Goal: Information Seeking & Learning: Learn about a topic

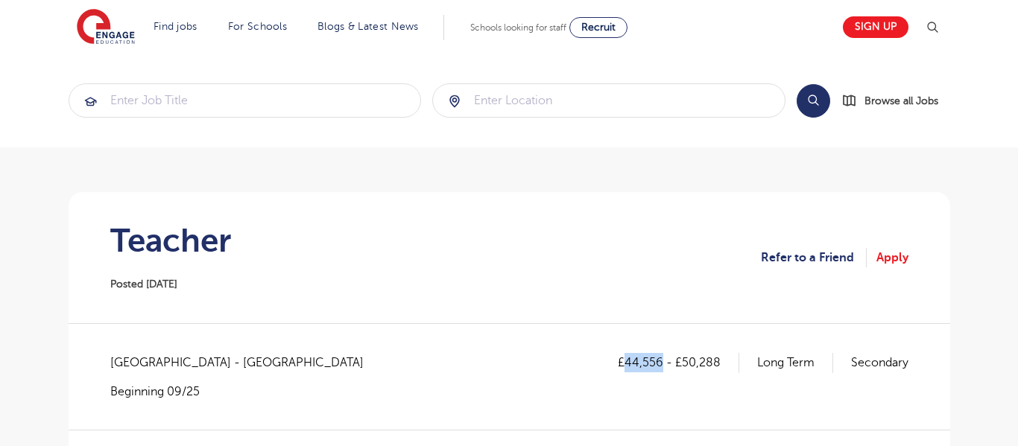
drag, startPoint x: 624, startPoint y: 364, endPoint x: 662, endPoint y: 362, distance: 38.0
click at [662, 362] on p "£44,556 - £50,288" at bounding box center [678, 362] width 121 height 19
copy p "44,556"
drag, startPoint x: 682, startPoint y: 359, endPoint x: 723, endPoint y: 371, distance: 42.7
click at [723, 371] on p "£44,556 - £50,288" at bounding box center [678, 362] width 121 height 19
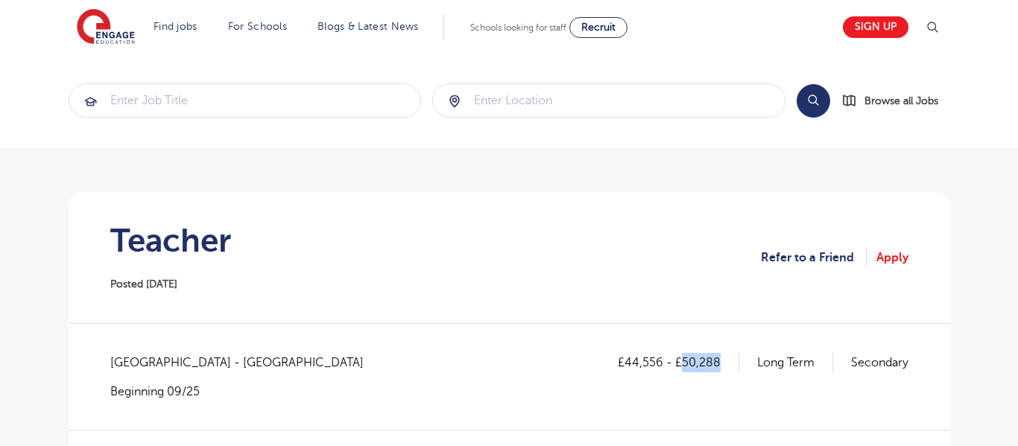
copy p "50,288"
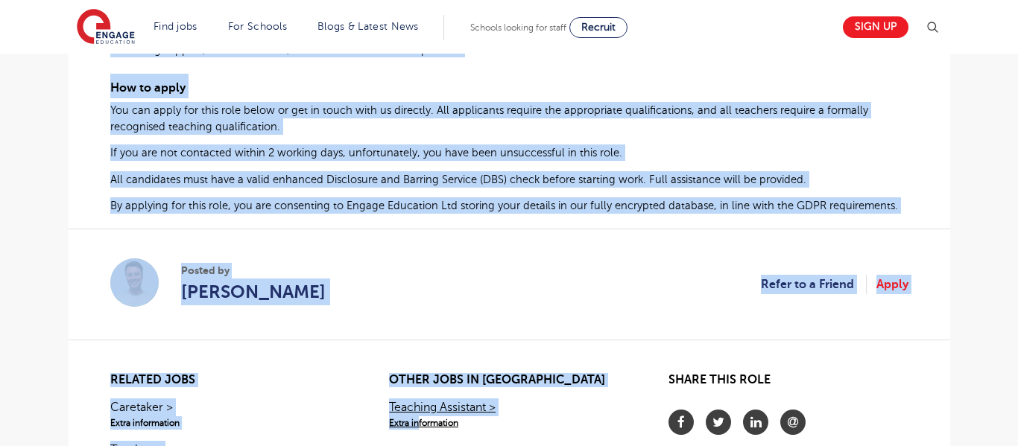
scroll to position [915, 0]
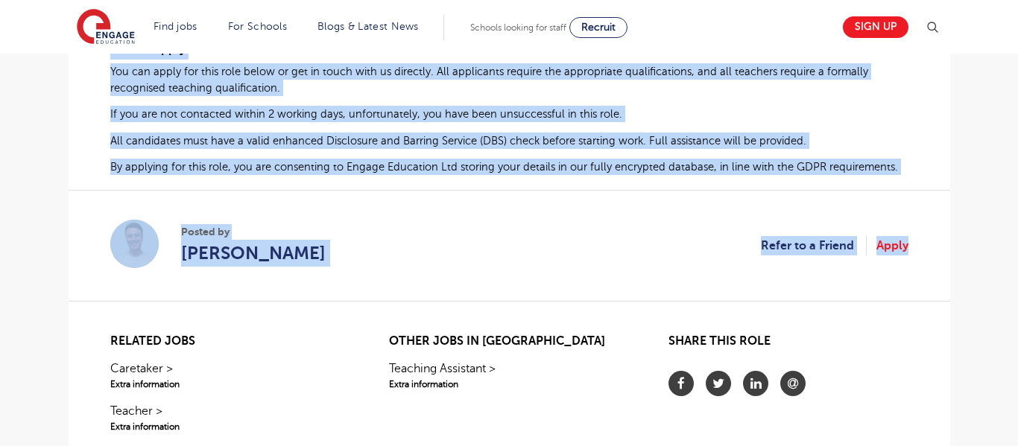
drag, startPoint x: 111, startPoint y: 124, endPoint x: 926, endPoint y: 179, distance: 817.0
copy div "Health & Social Care Teacher Required for Secondary School in Southwark Are you…"
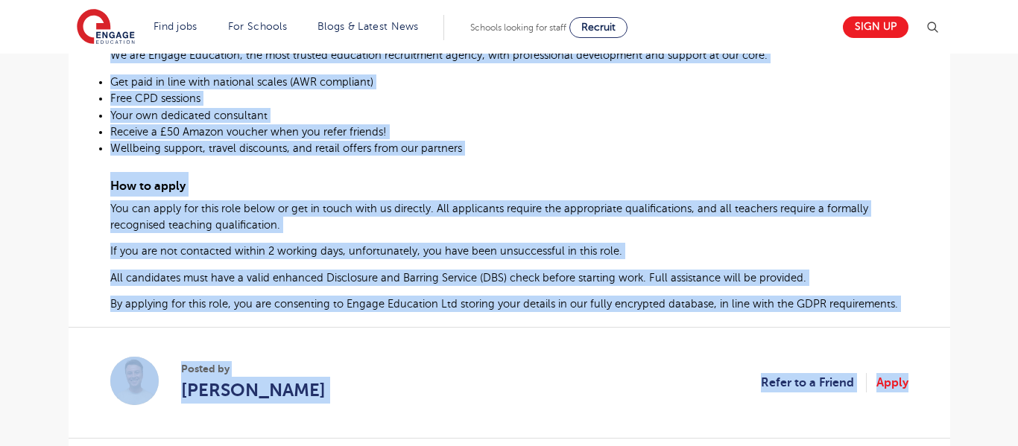
scroll to position [797, 0]
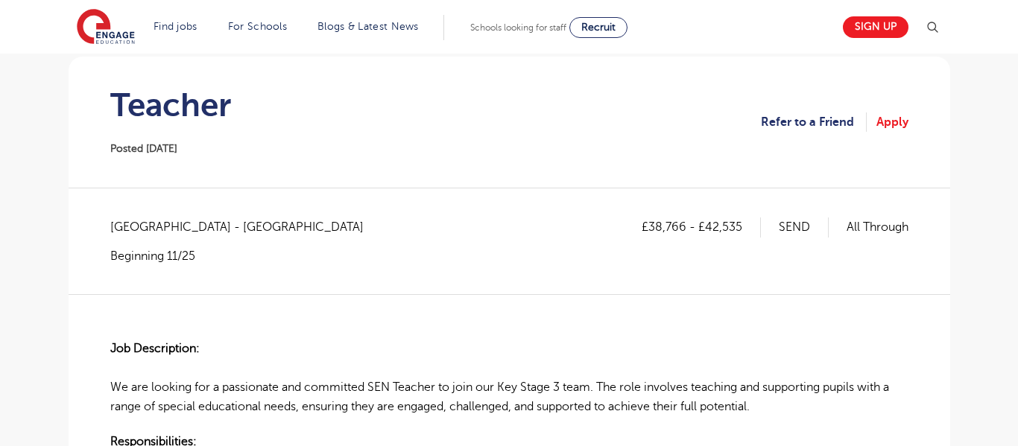
scroll to position [129, 0]
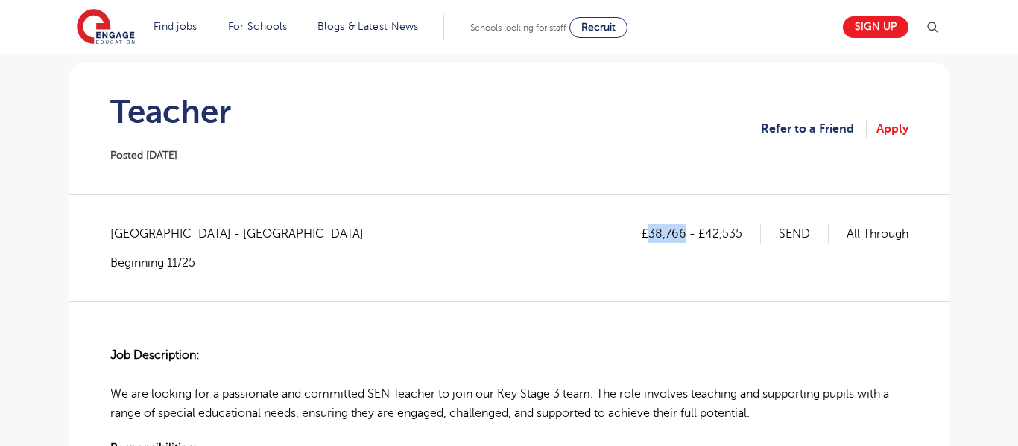
drag, startPoint x: 649, startPoint y: 230, endPoint x: 685, endPoint y: 241, distance: 37.5
click at [685, 241] on p "£38,766 - £42,535" at bounding box center [701, 233] width 119 height 19
copy p "38,766"
drag, startPoint x: 702, startPoint y: 233, endPoint x: 775, endPoint y: 262, distance: 78.6
click at [775, 262] on div "£38,766 - £42,535 SEND All Through" at bounding box center [775, 247] width 267 height 46
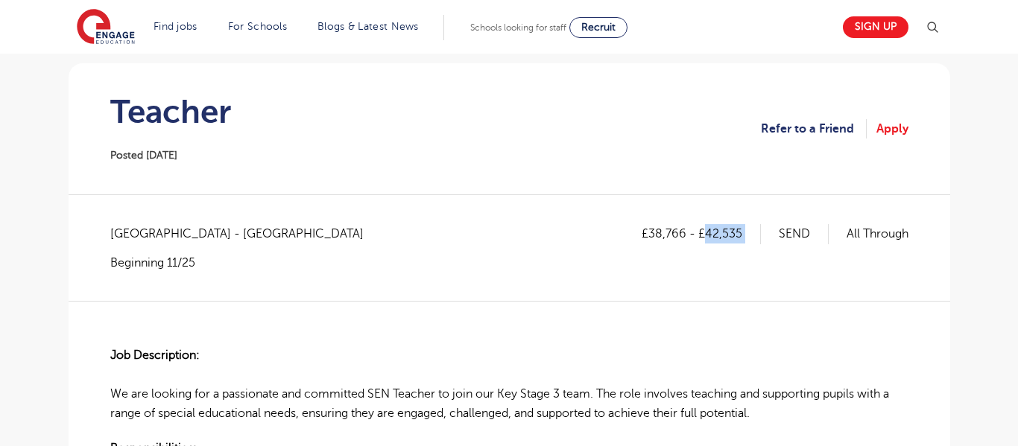
copy p "42,535"
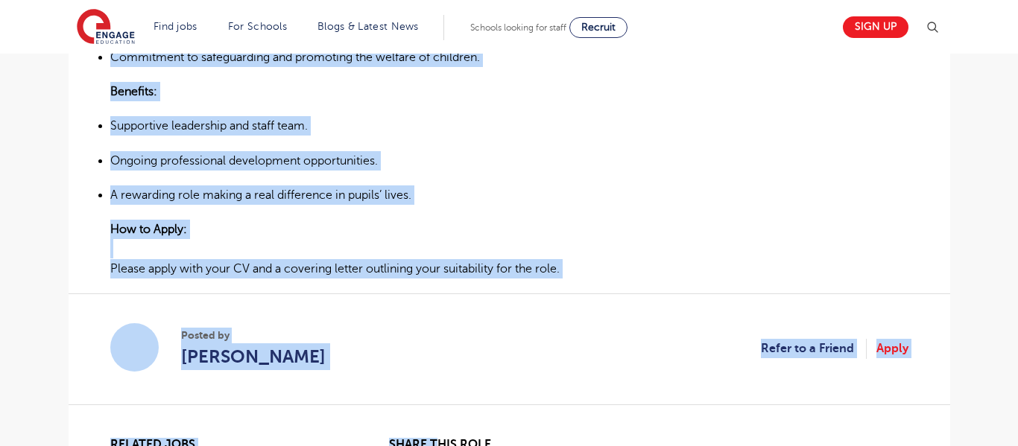
scroll to position [960, 0]
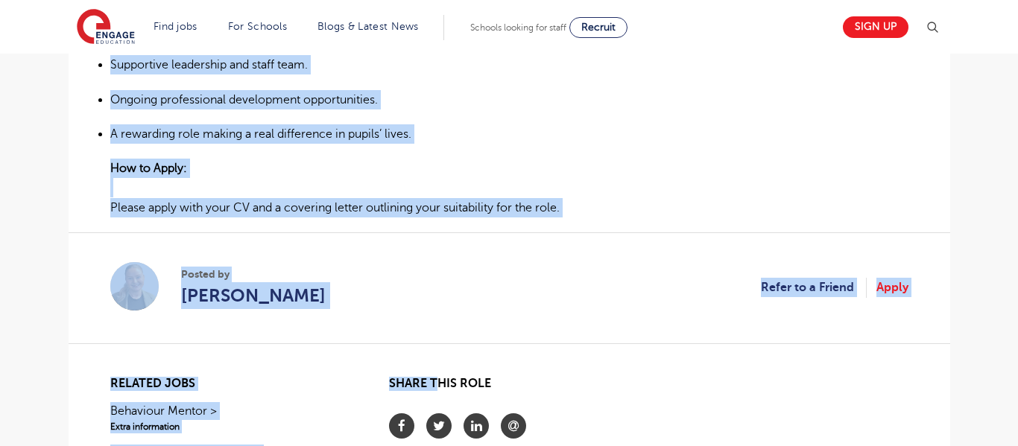
drag, startPoint x: 110, startPoint y: 229, endPoint x: 592, endPoint y: 209, distance: 482.5
copy div "Job Description: We are looking for a passionate and committed SEN Teacher to j…"
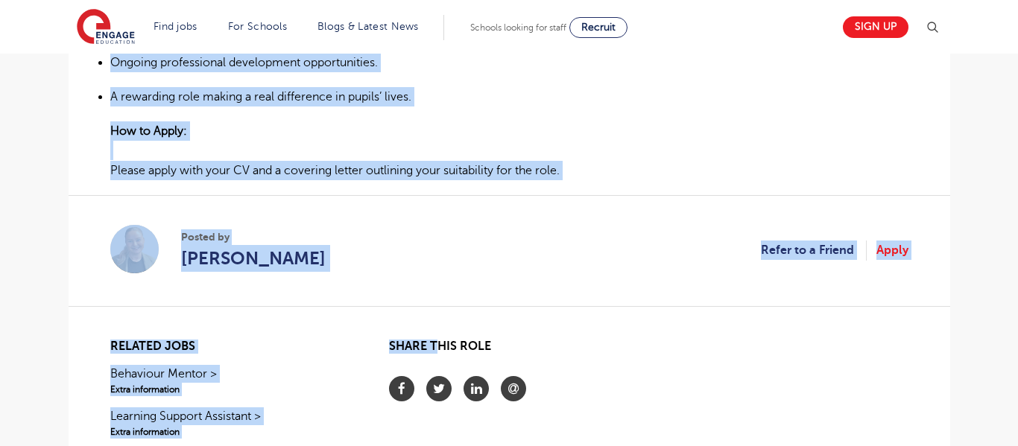
scroll to position [1044, 0]
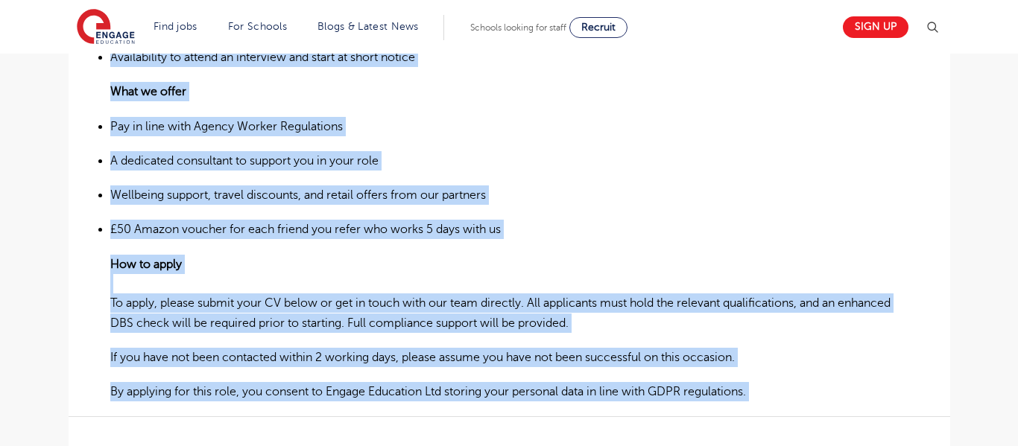
scroll to position [1112, 0]
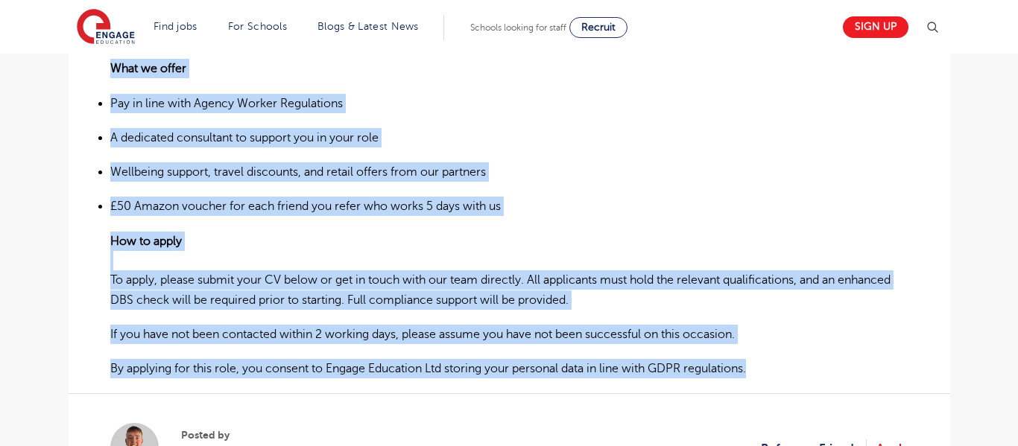
drag, startPoint x: 111, startPoint y: 280, endPoint x: 825, endPoint y: 364, distance: 718.8
copy div "Caretaker – Brighton We are currently seeking an experienced Caretaker to join …"
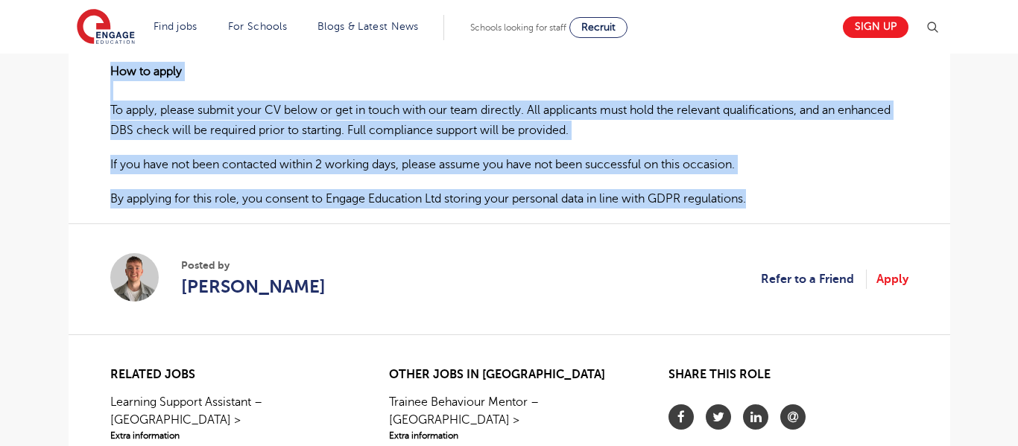
scroll to position [1392, 0]
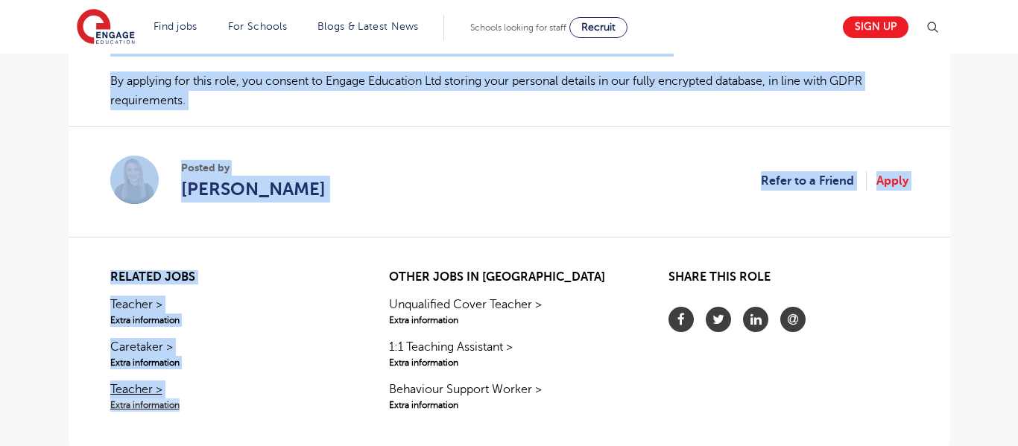
scroll to position [1242, 0]
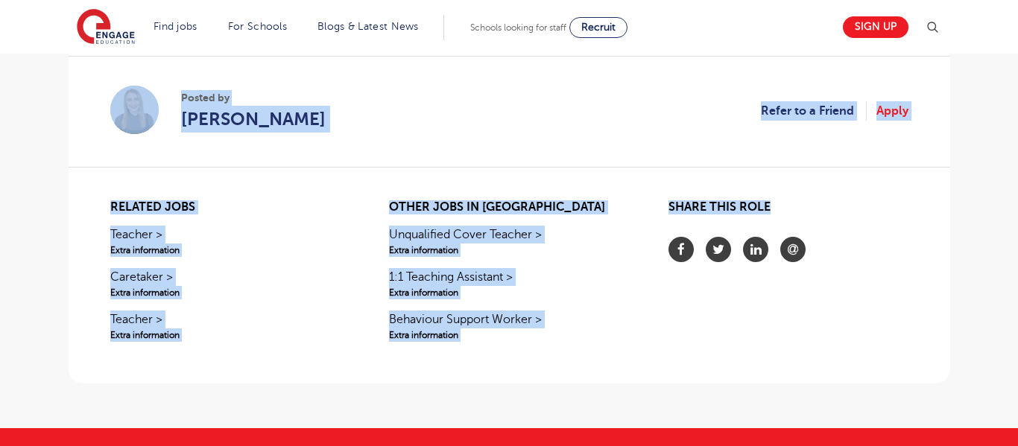
drag, startPoint x: 110, startPoint y: 104, endPoint x: 859, endPoint y: 210, distance: 757.1
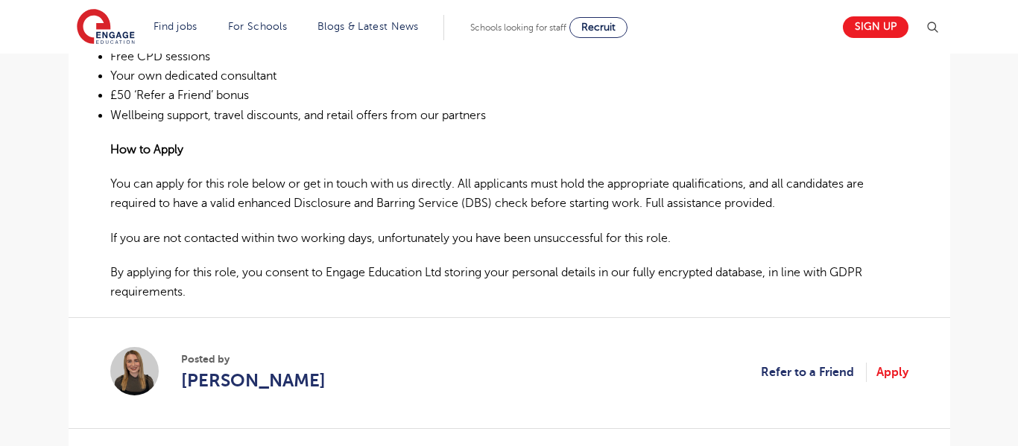
scroll to position [982, 0]
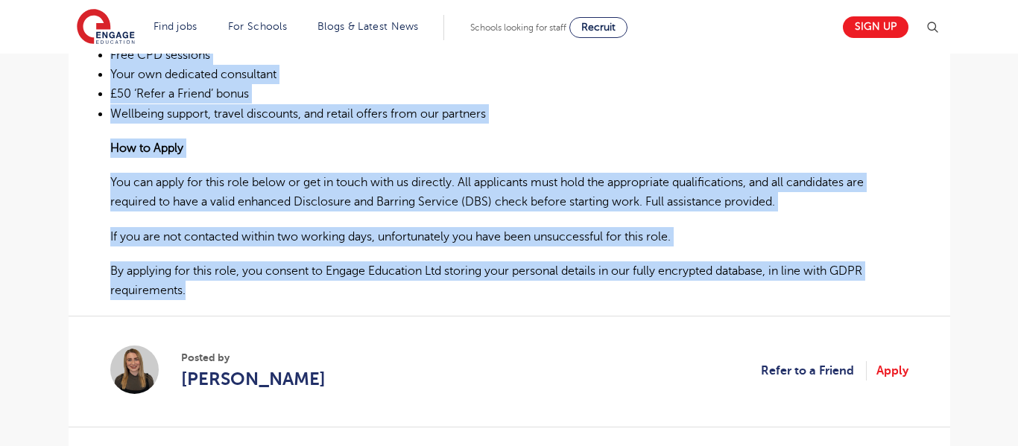
drag, startPoint x: 119, startPoint y: 193, endPoint x: 224, endPoint y: 293, distance: 144.4
copy div "At Engage Education, we are recruiting Graduate Cover Supervisors across the Le…"
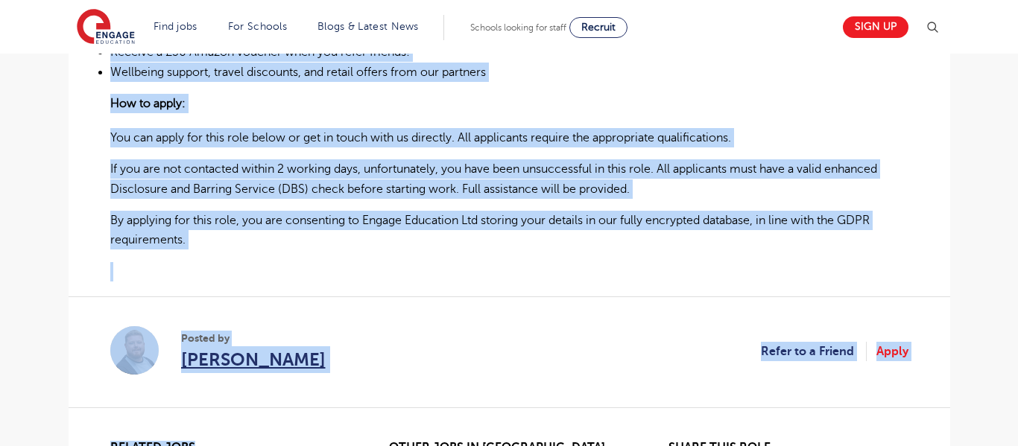
scroll to position [1050, 0]
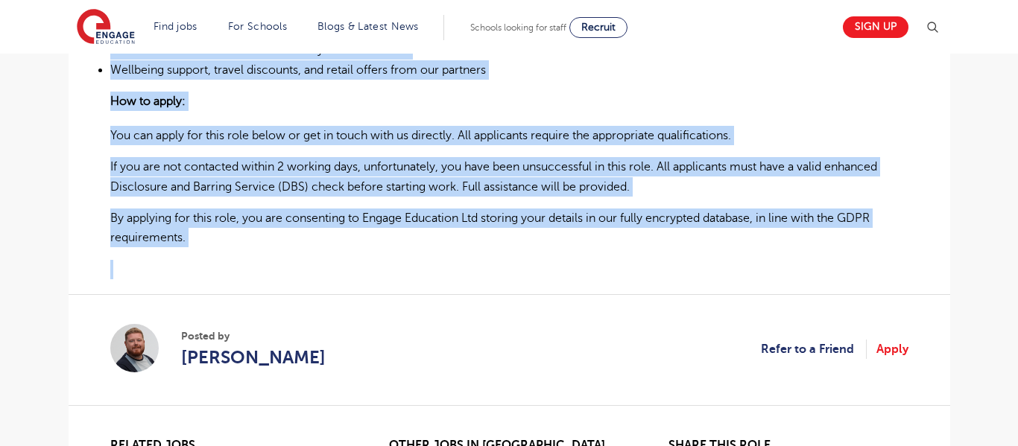
drag, startPoint x: 110, startPoint y: 228, endPoint x: 278, endPoint y: 253, distance: 170.3
copy div "Teaching Assistant Required for Primary School About the role: At Engage Educat…"
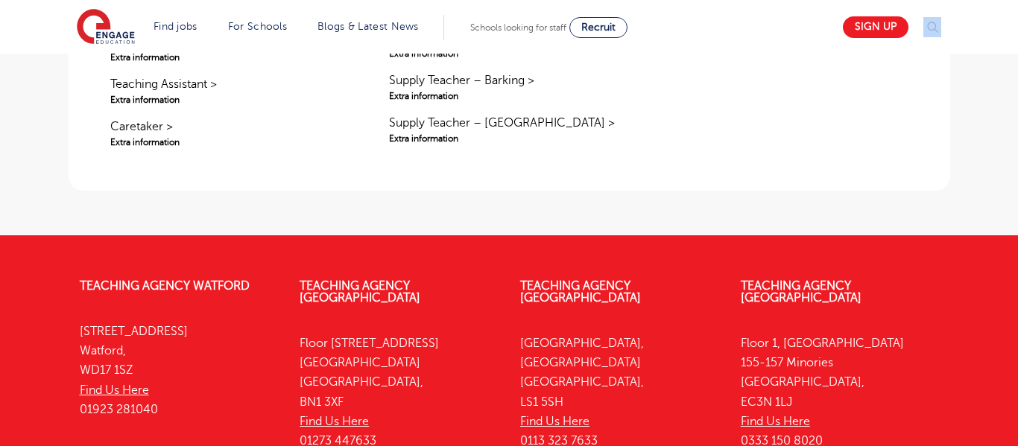
scroll to position [1656, 0]
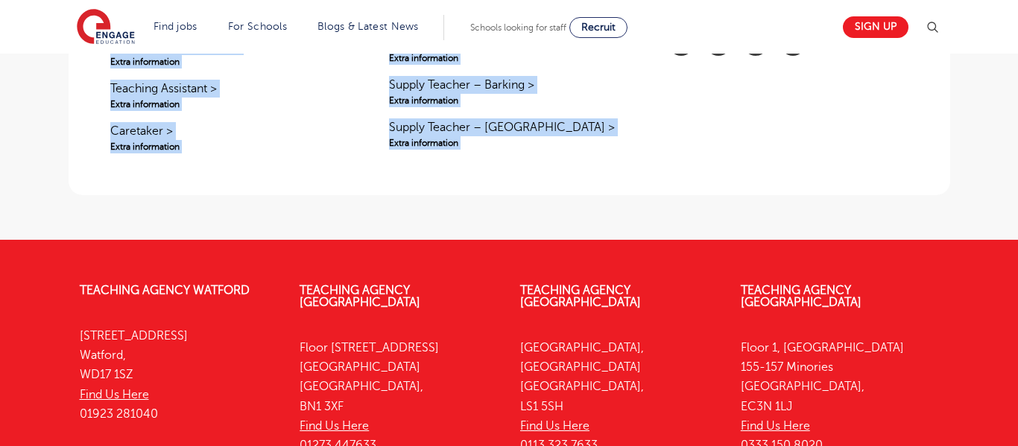
drag, startPoint x: 111, startPoint y: 143, endPoint x: 1016, endPoint y: 141, distance: 905.3
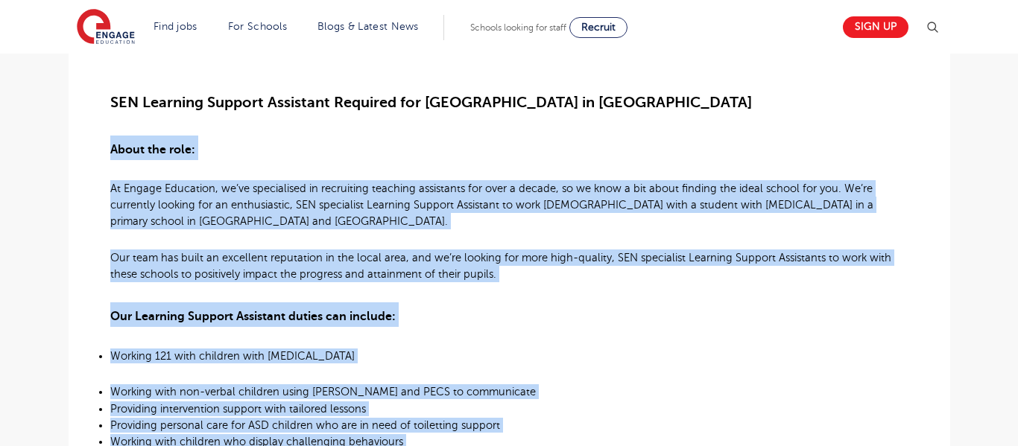
scroll to position [379, 0]
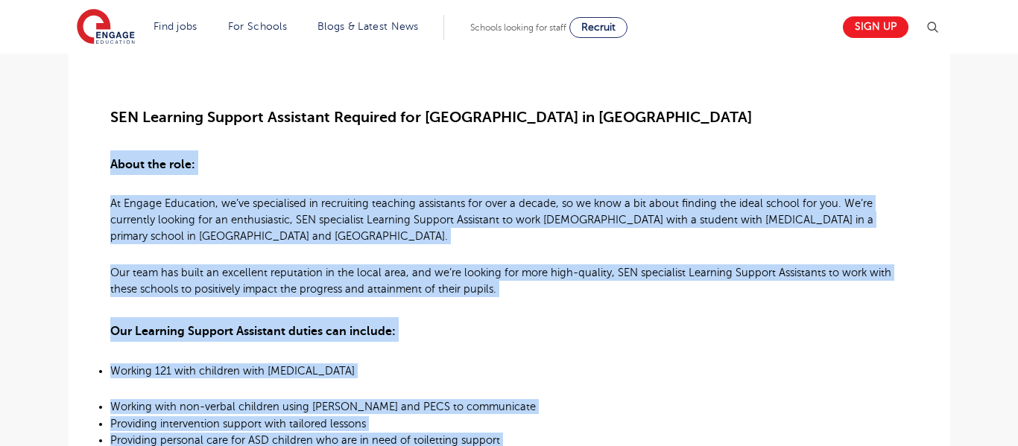
drag, startPoint x: 705, startPoint y: 138, endPoint x: 698, endPoint y: 143, distance: 8.5
drag, startPoint x: 113, startPoint y: 224, endPoint x: 123, endPoint y: 209, distance: 17.8
click at [115, 224] on span "At Engage Education, we’ve specialised in recruiting teaching assistants for ov…" at bounding box center [491, 219] width 763 height 45
click at [110, 163] on span "About the role:" at bounding box center [152, 164] width 85 height 13
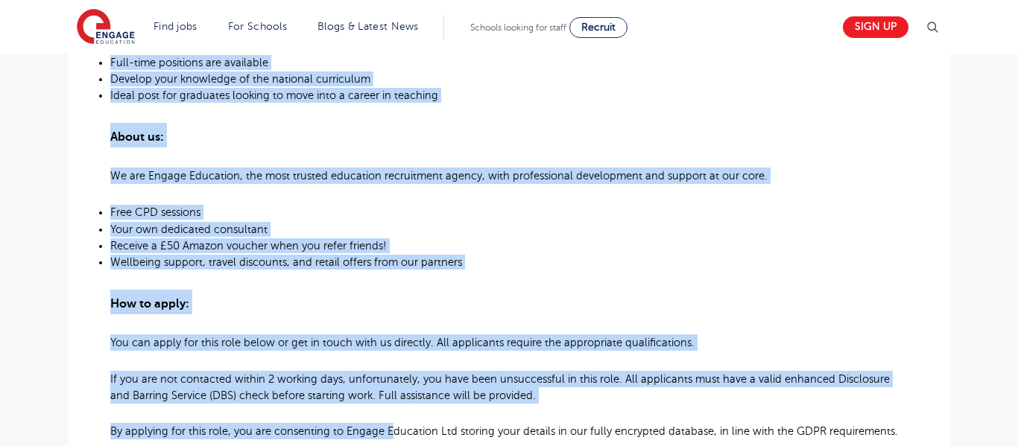
scroll to position [1075, 0]
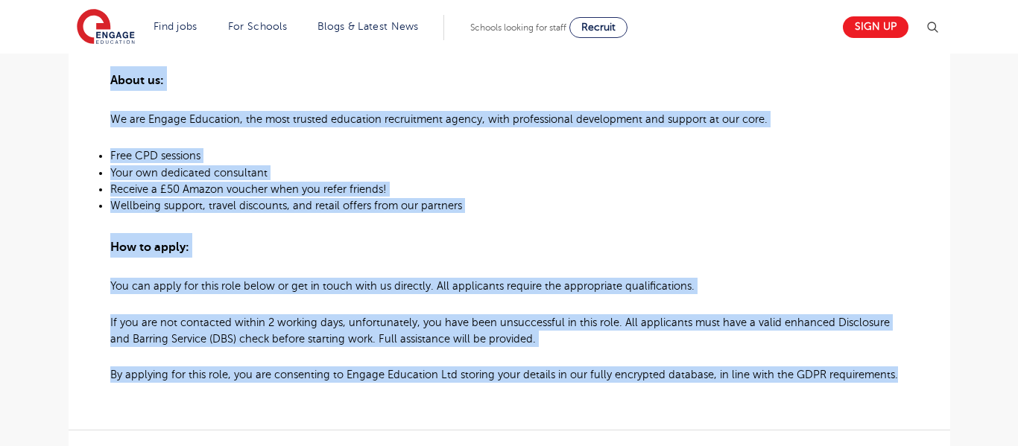
drag, startPoint x: 111, startPoint y: 162, endPoint x: 907, endPoint y: 393, distance: 828.8
copy div "About the role: At Engage Education, we’ve specialised in recruiting teaching a…"
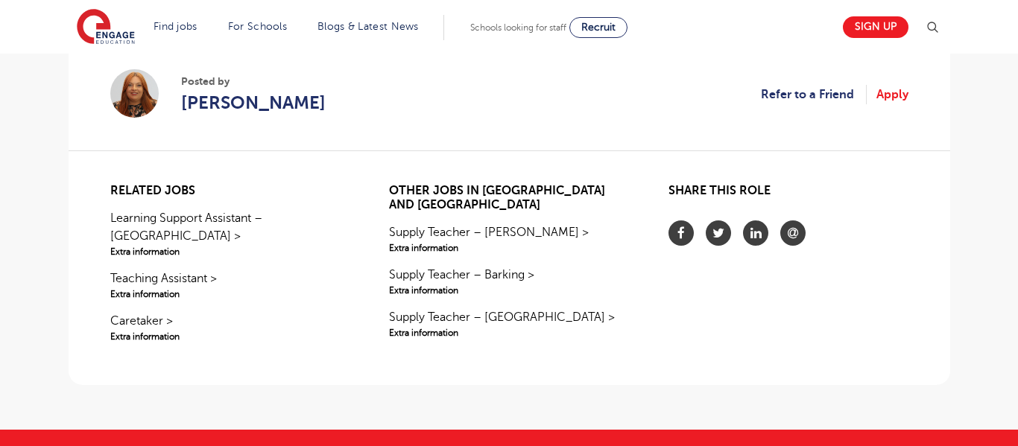
scroll to position [1356, 0]
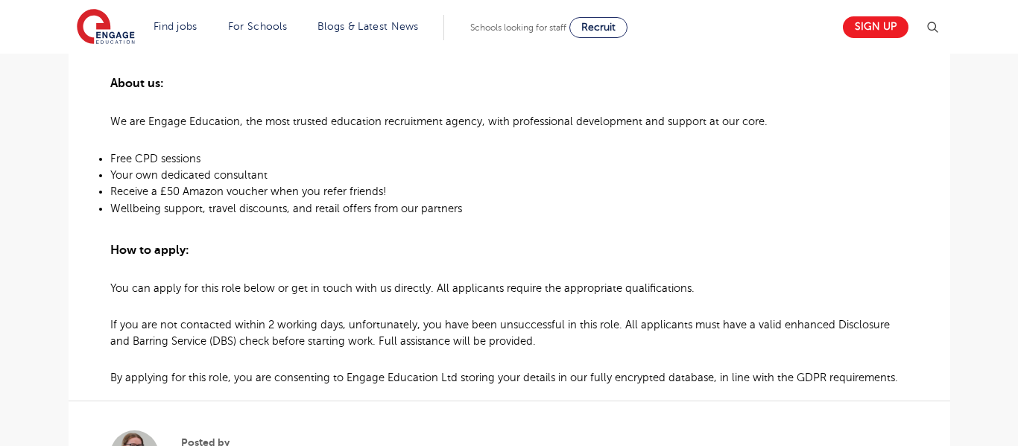
scroll to position [1088, 0]
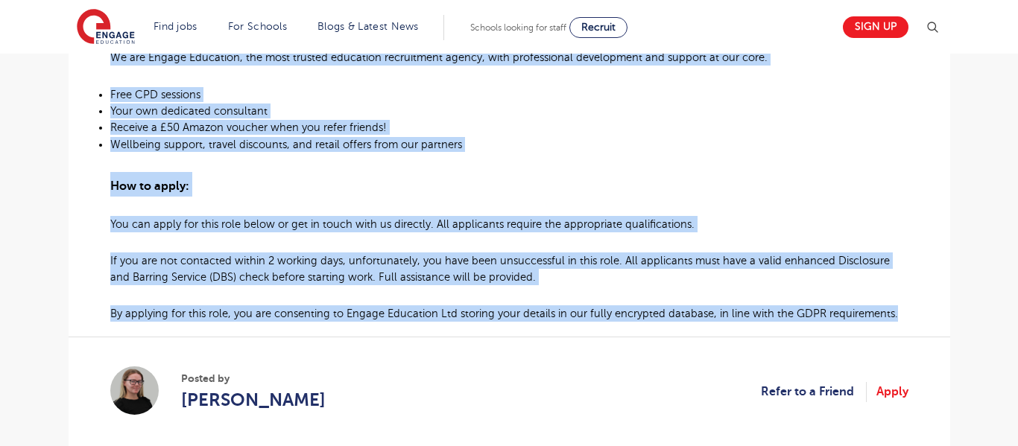
drag, startPoint x: 134, startPoint y: 157, endPoint x: 907, endPoint y: 270, distance: 780.8
copy div "About the role: At Engage Education, we’ve specialised in recruiting teaching a…"
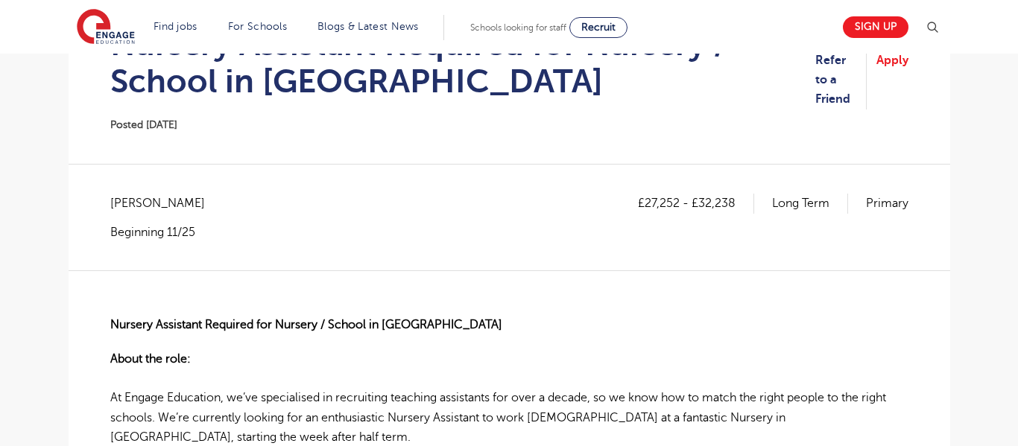
scroll to position [220, 0]
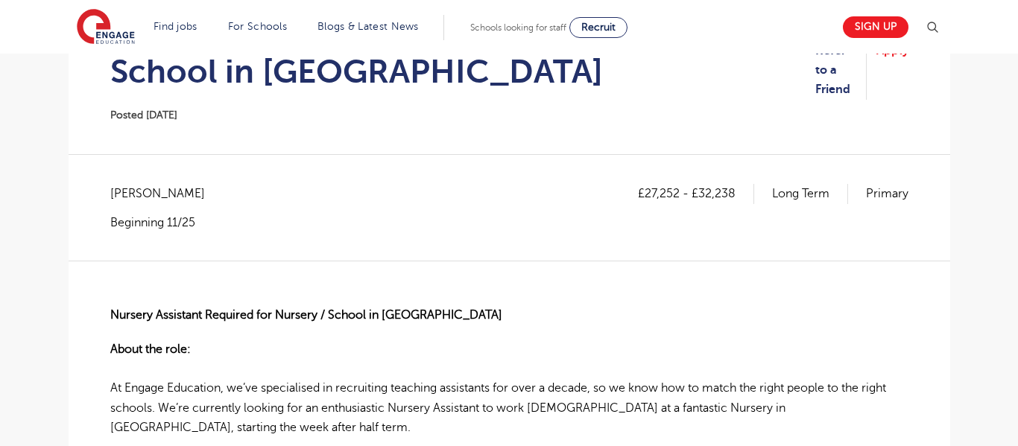
scroll to position [194, 0]
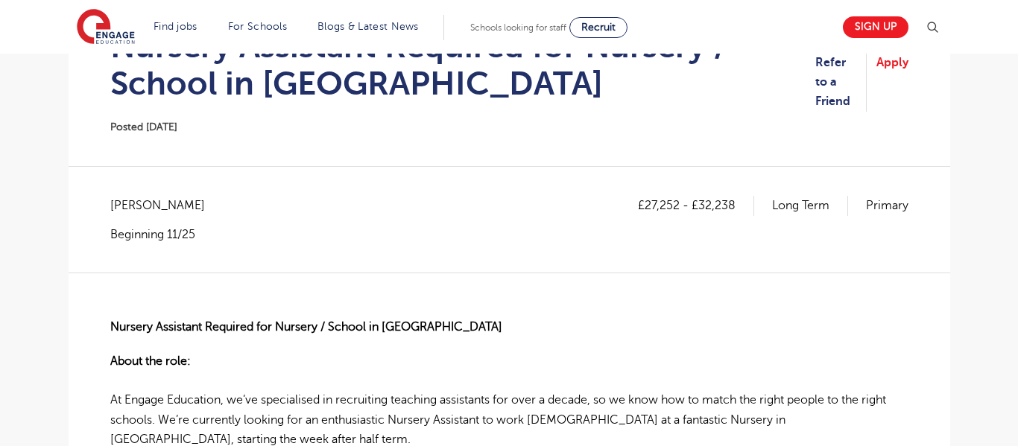
drag, startPoint x: 13, startPoint y: 245, endPoint x: 24, endPoint y: 279, distance: 35.3
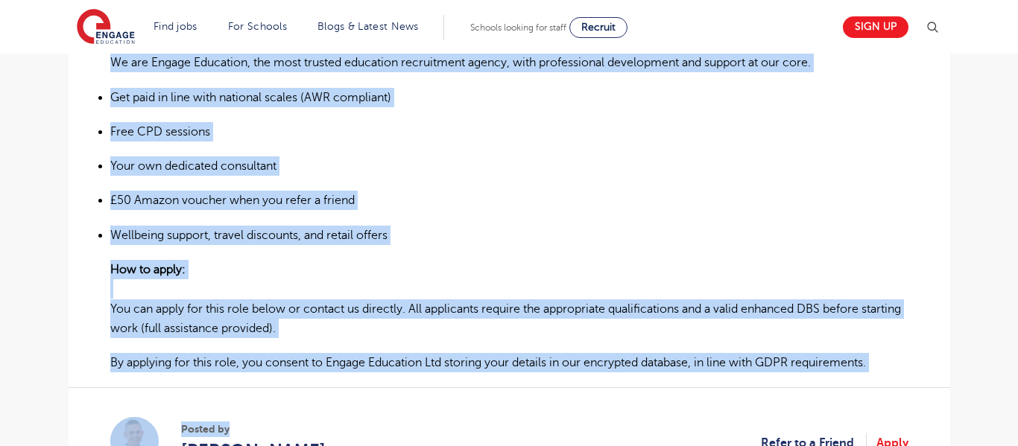
scroll to position [1187, 0]
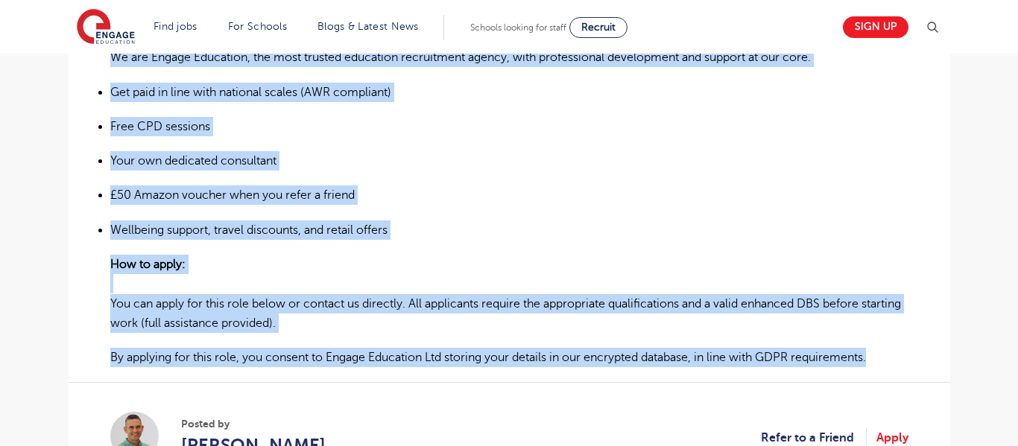
drag, startPoint x: 110, startPoint y: 285, endPoint x: 929, endPoint y: 360, distance: 822.2
copy div "About the role: At Engage Education, we’ve specialised in recruiting teaching a…"
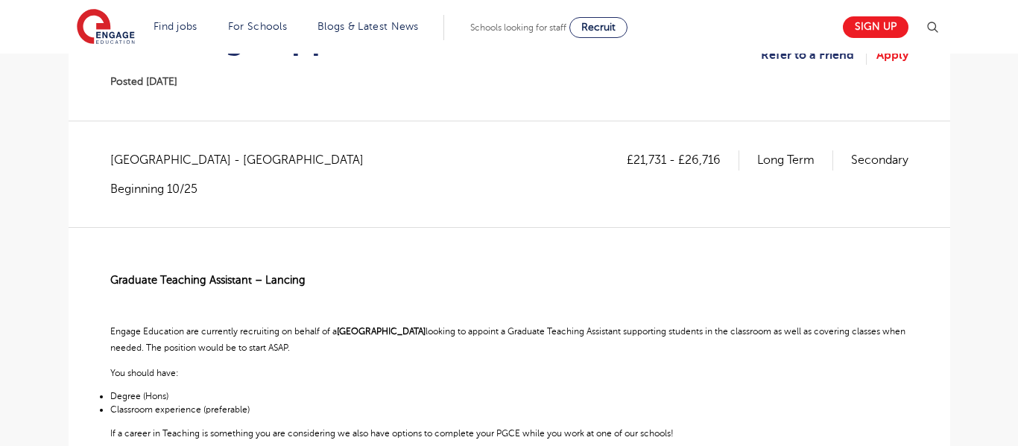
scroll to position [121, 0]
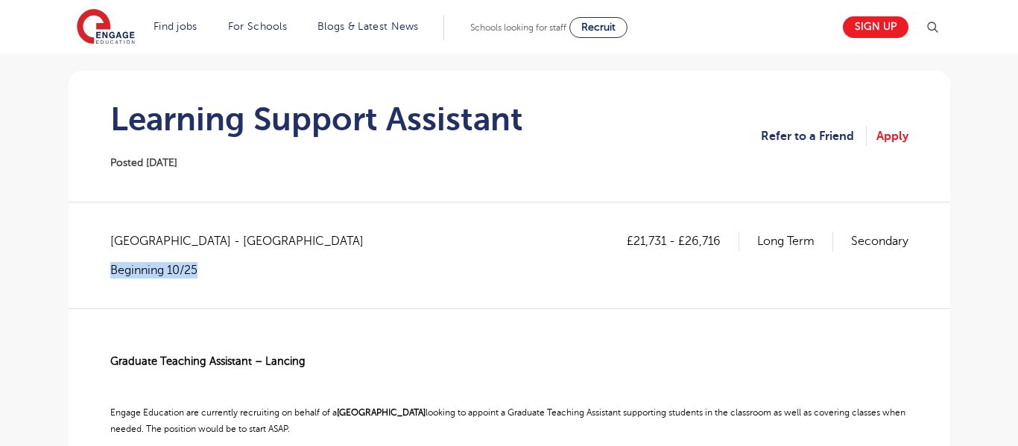
drag, startPoint x: 1, startPoint y: 323, endPoint x: 16, endPoint y: 270, distance: 54.8
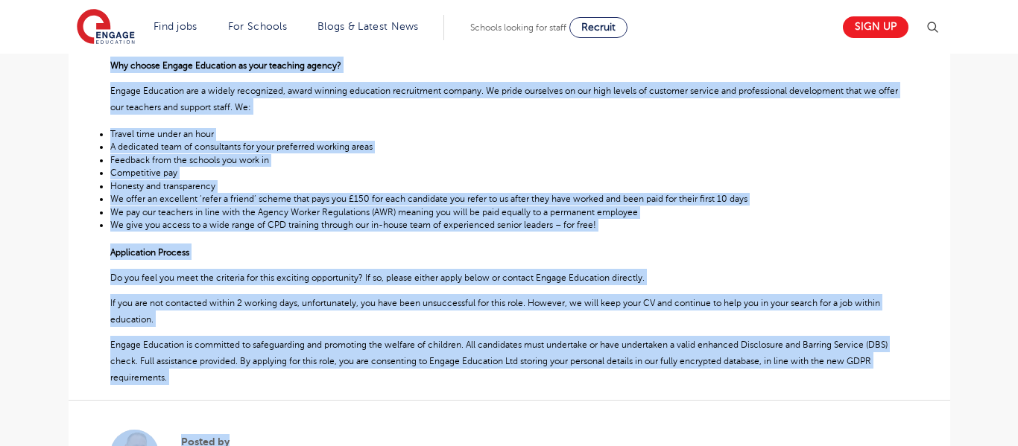
scroll to position [611, 0]
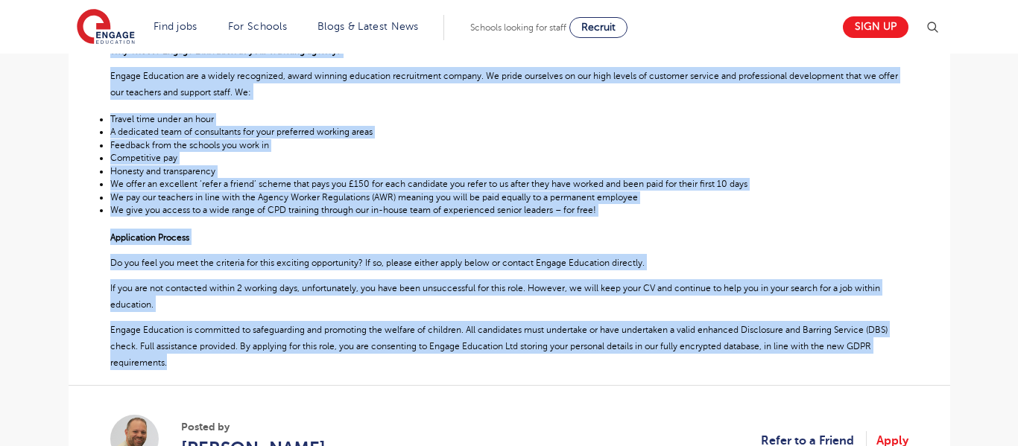
drag, startPoint x: 111, startPoint y: 116, endPoint x: 227, endPoint y: 362, distance: 272.0
click at [227, 362] on div "Graduate Teaching Assistant – Lancing Engage Education are currently recruiting…" at bounding box center [509, 95] width 798 height 552
copy div "Engage Education are currently recruiting on behalf of a Mainstream Secondary S…"
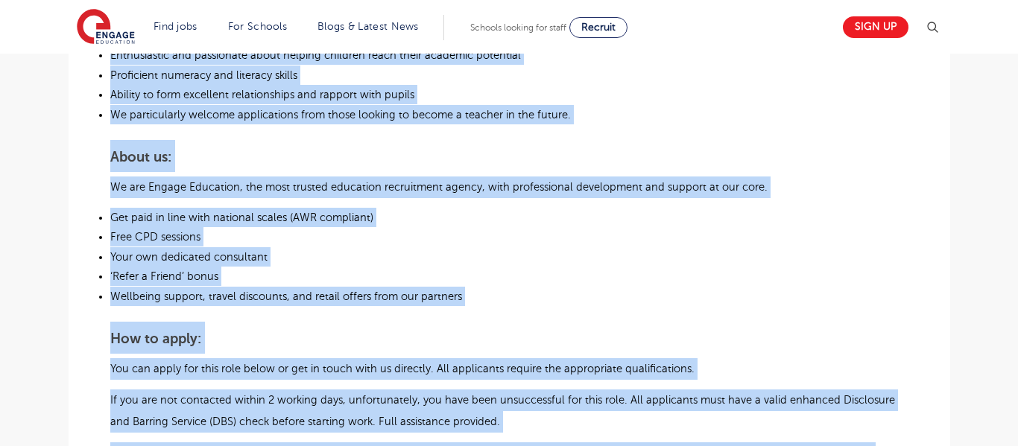
scroll to position [940, 0]
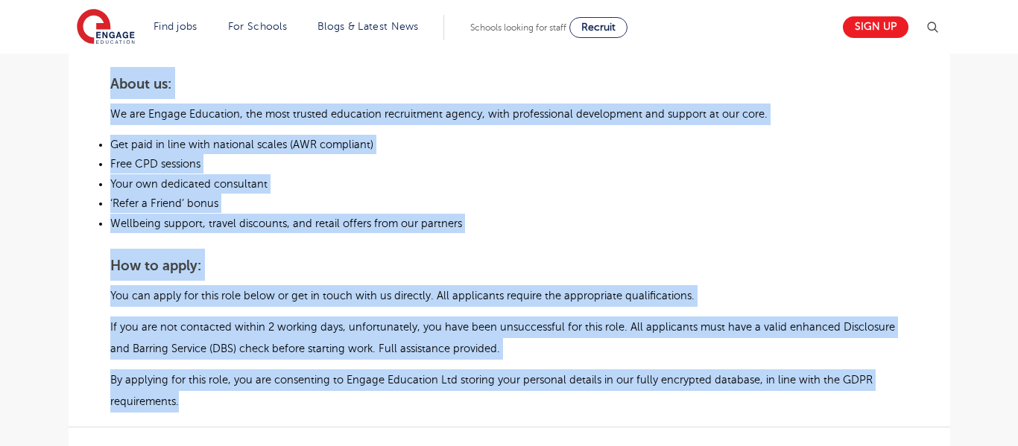
drag, startPoint x: 112, startPoint y: 142, endPoint x: 423, endPoint y: 408, distance: 409.6
copy div "Loremip dol’si ametc ad elitsedd eiu temp in utl etdo magnaali, en adm’ve quisn…"
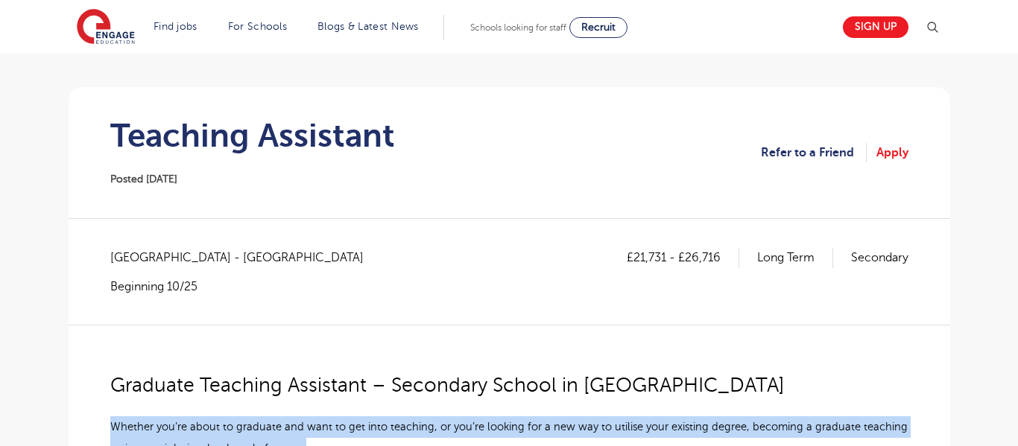
scroll to position [101, 0]
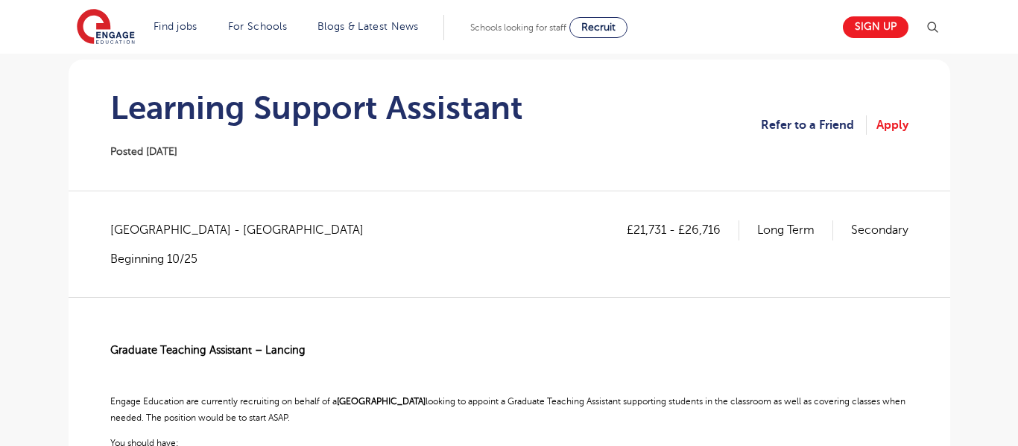
scroll to position [165, 0]
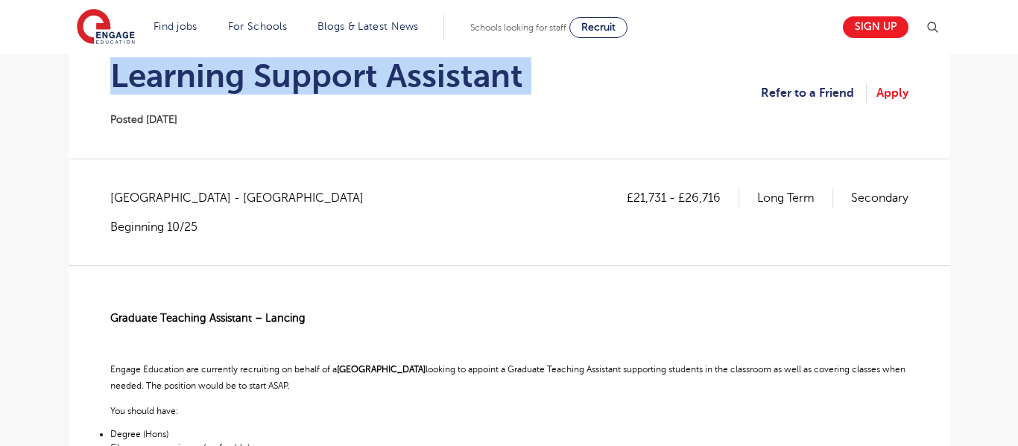
drag, startPoint x: 1, startPoint y: 94, endPoint x: 11, endPoint y: 129, distance: 36.5
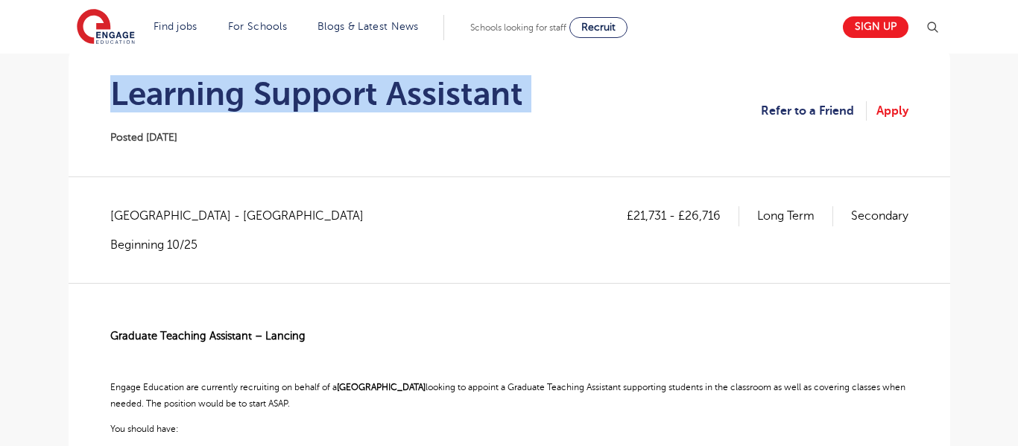
scroll to position [144, 0]
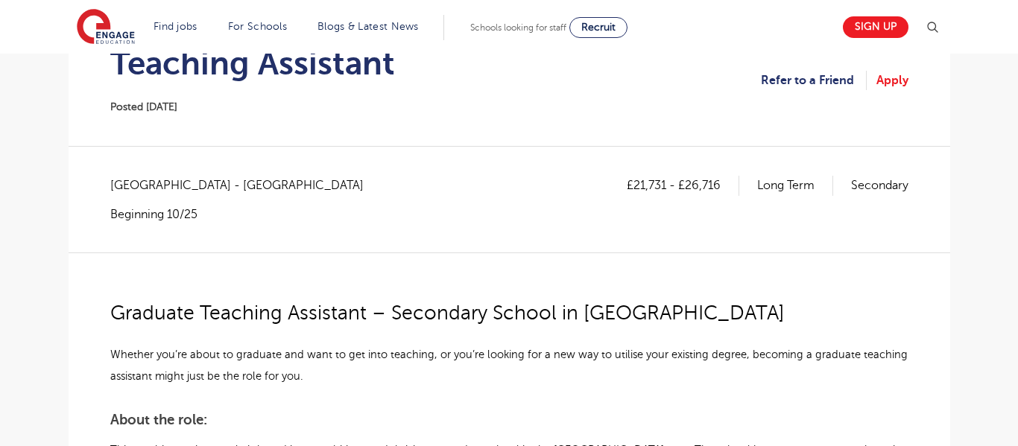
scroll to position [213, 0]
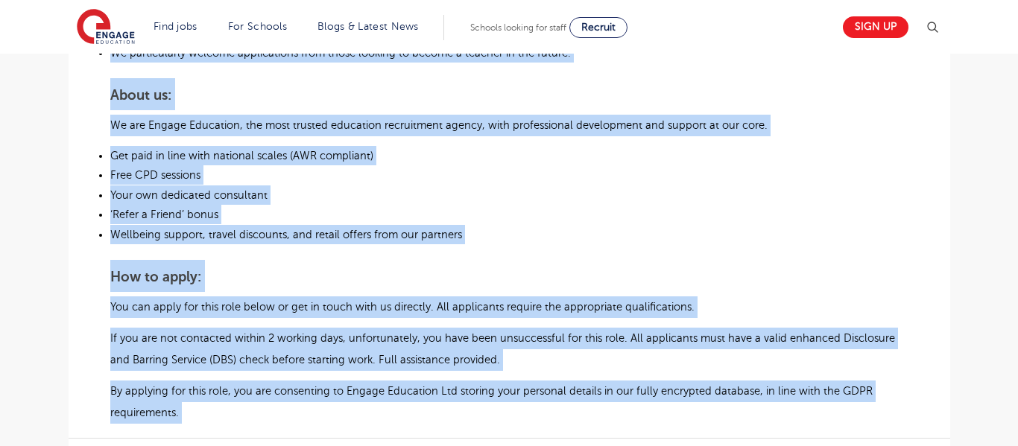
scroll to position [1042, 0]
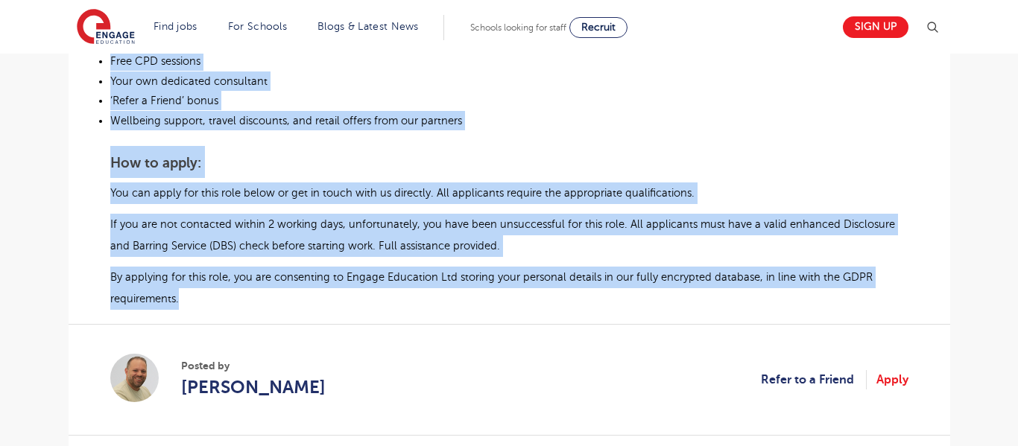
drag, startPoint x: 110, startPoint y: 272, endPoint x: 197, endPoint y: 295, distance: 89.5
copy div "Loremip dol’si ametc ad elitsedd eiu temp in utl etdo magnaali, en adm’ve quisn…"
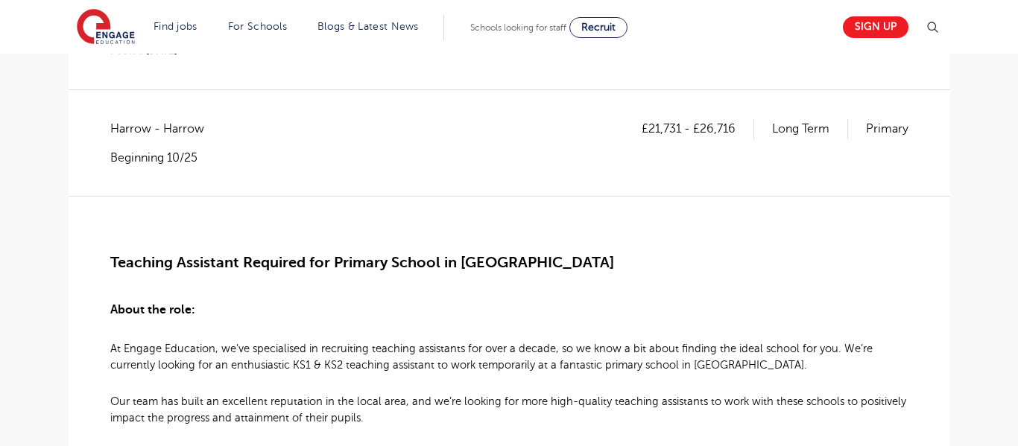
scroll to position [278, 0]
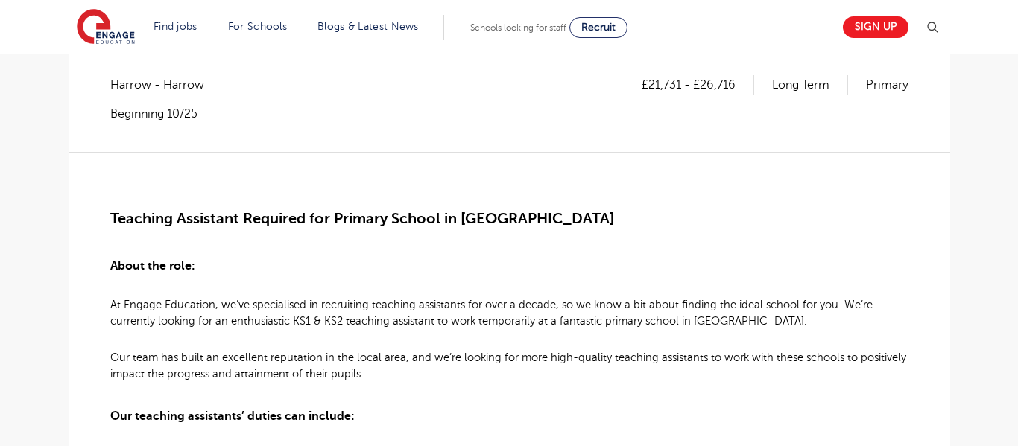
drag, startPoint x: 0, startPoint y: 0, endPoint x: 1017, endPoint y: 99, distance: 1021.9
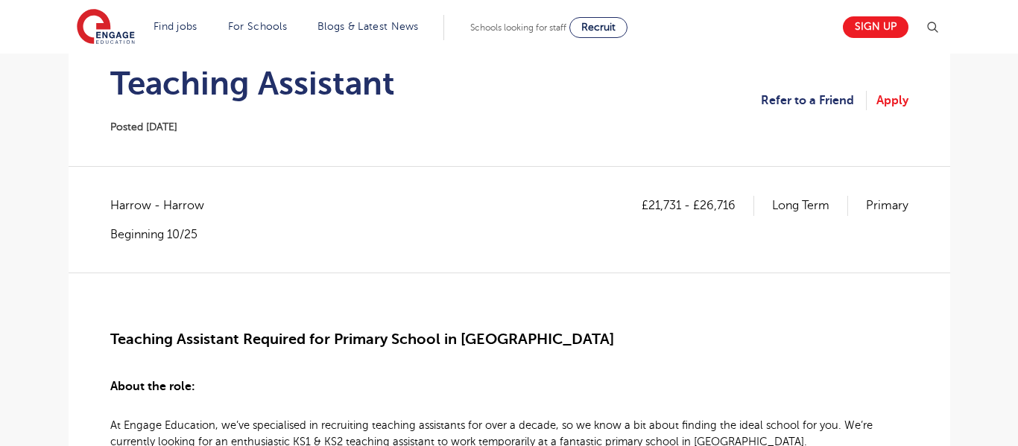
scroll to position [133, 0]
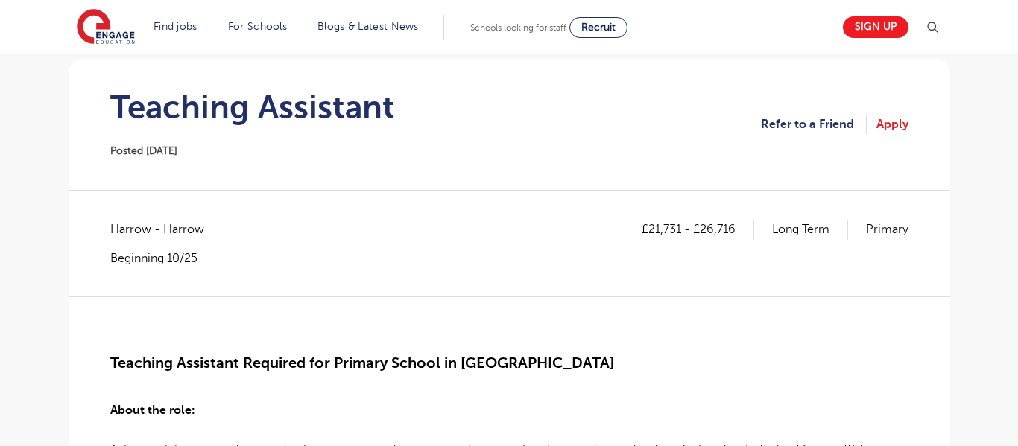
drag, startPoint x: 1007, startPoint y: 86, endPoint x: 1017, endPoint y: 85, distance: 9.8
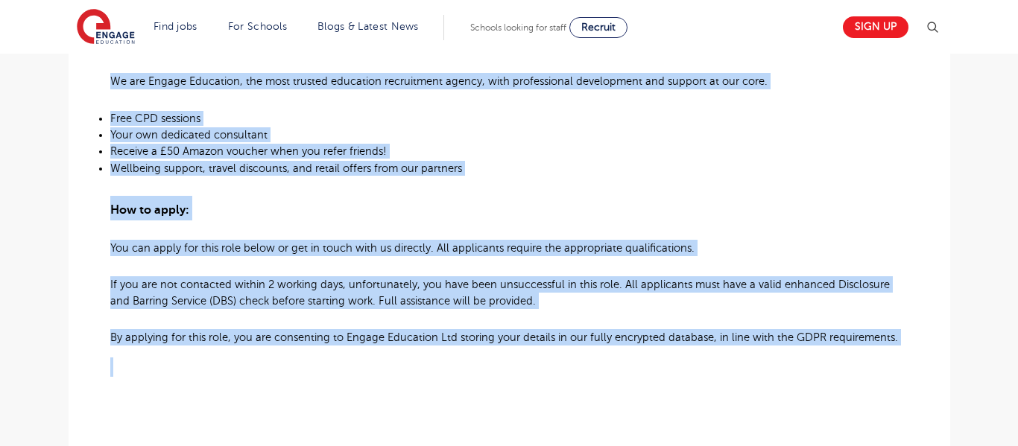
scroll to position [1185, 0]
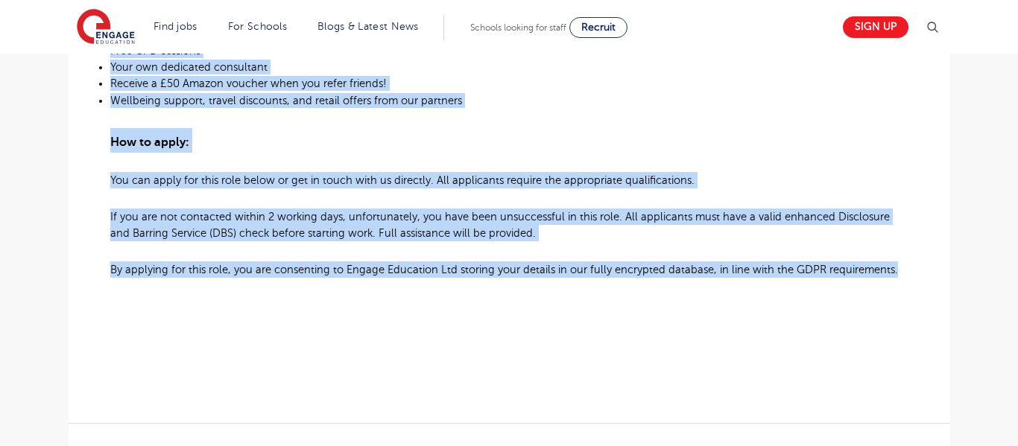
drag, startPoint x: 113, startPoint y: 280, endPoint x: 855, endPoint y: 272, distance: 742.2
copy div "About the role: At Engage Education, we’ve specialised in recruiting teaching a…"
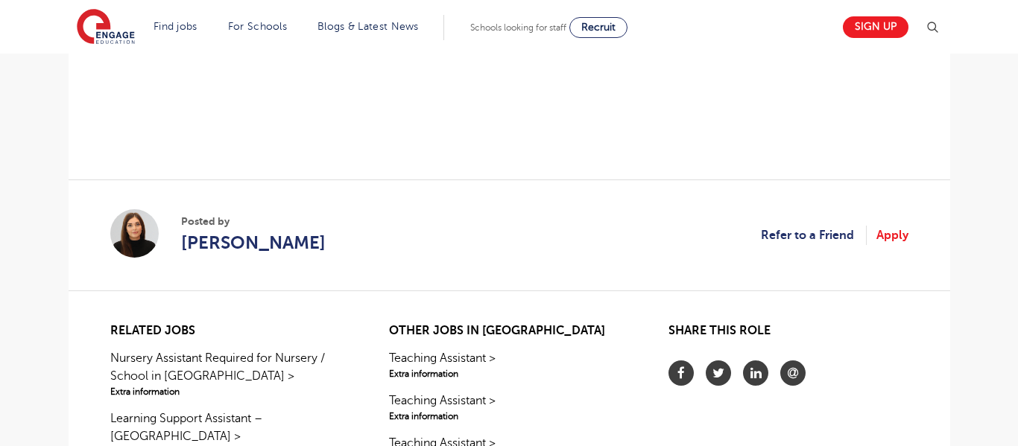
scroll to position [1448, 0]
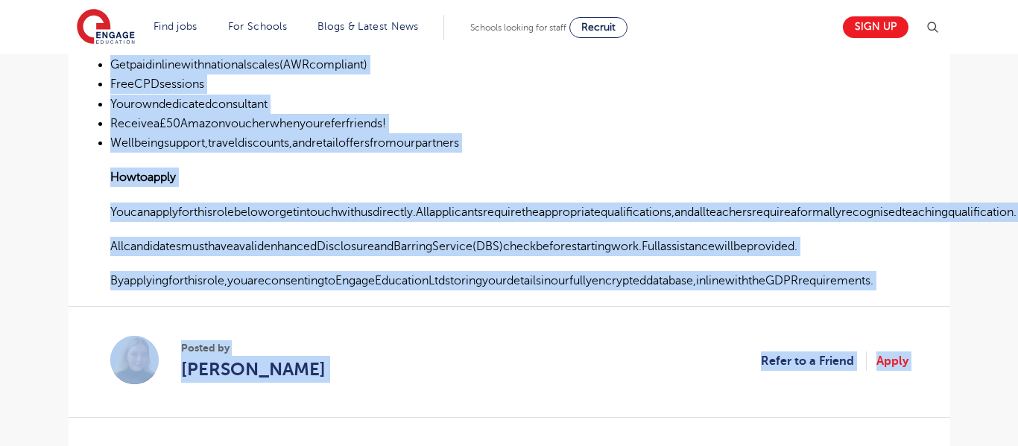
scroll to position [934, 0]
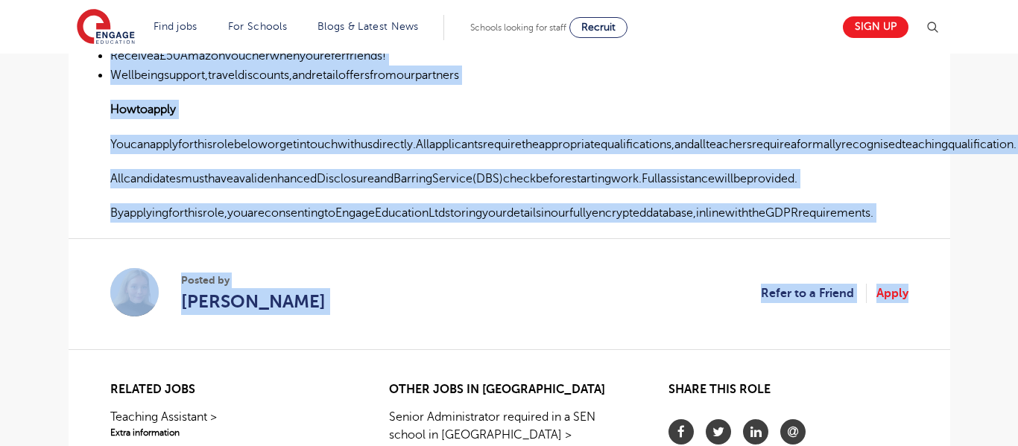
drag, startPoint x: 112, startPoint y: 284, endPoint x: 915, endPoint y: 224, distance: 805.4
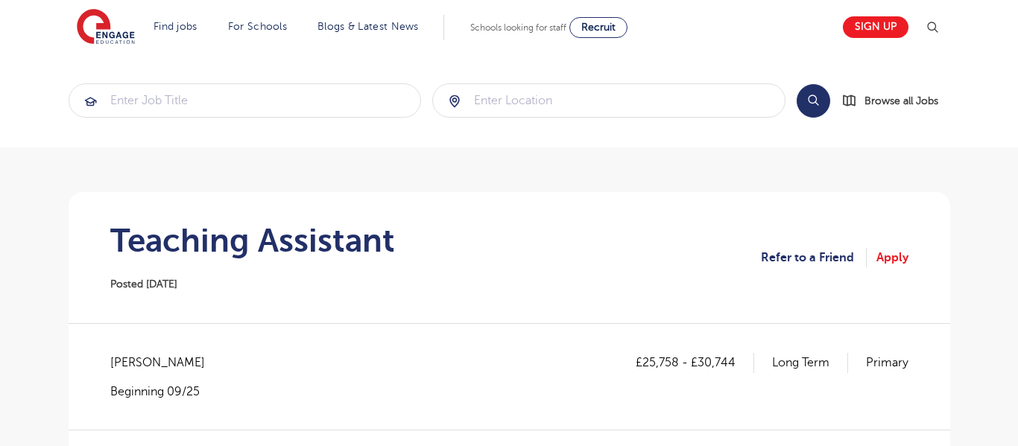
scroll to position [133, 0]
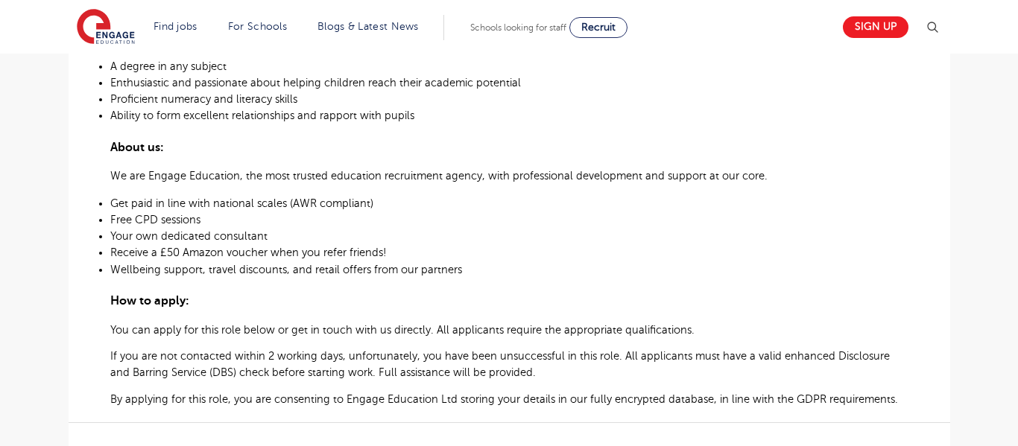
scroll to position [1026, 0]
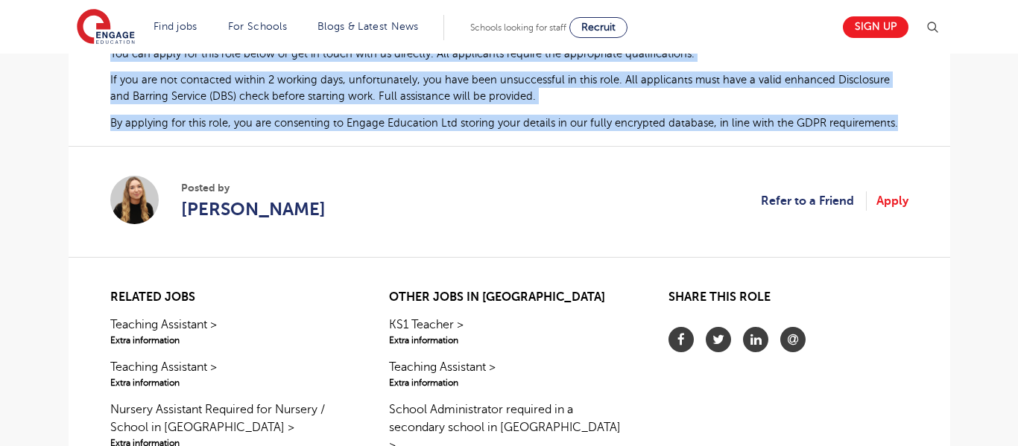
drag, startPoint x: 111, startPoint y: 317, endPoint x: 842, endPoint y: 130, distance: 754.5
copy div "Graduate Teaching Assistant – Primary School in Acton Whether you’re about to g…"
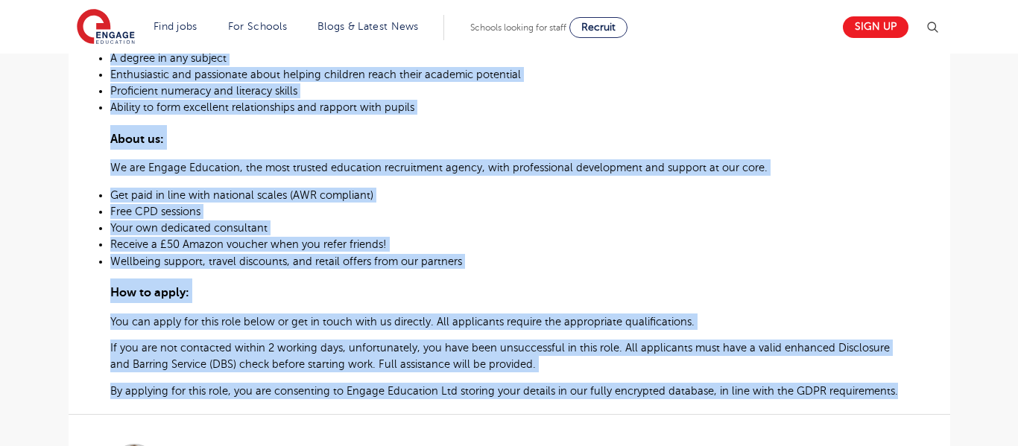
scroll to position [835, 0]
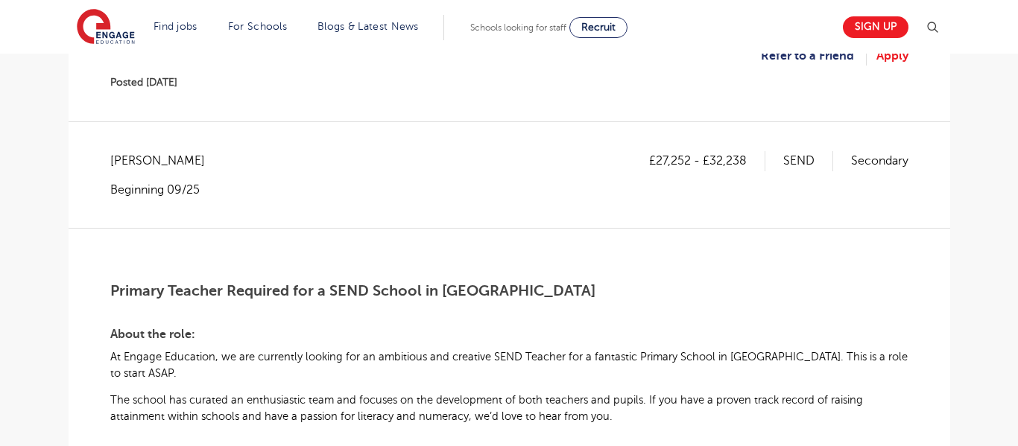
scroll to position [181, 0]
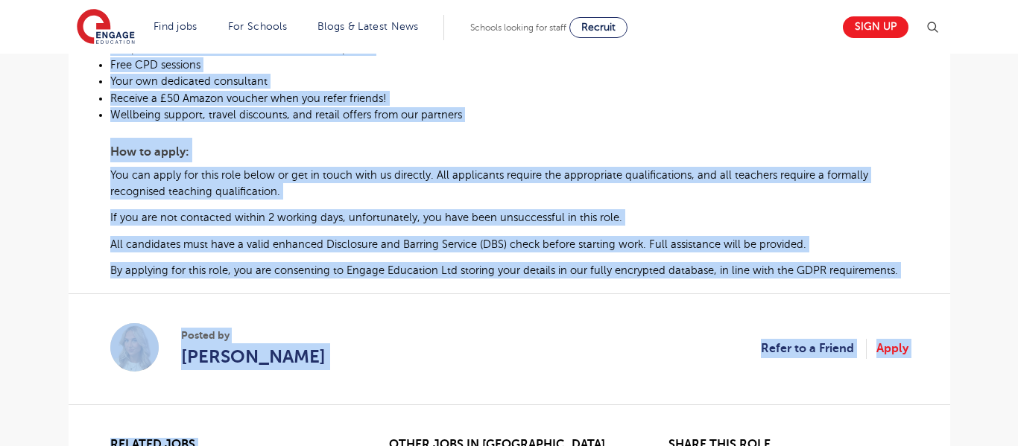
scroll to position [923, 0]
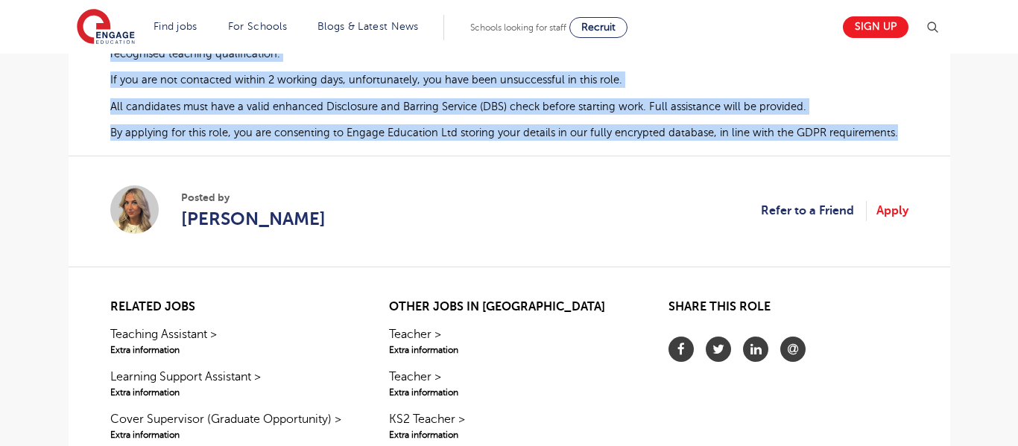
drag, startPoint x: 110, startPoint y: 167, endPoint x: 920, endPoint y: 111, distance: 811.8
copy div "Lorem ips dolo: Si Ametco Adipiscin, el sed doeiusmod tempori utl et doloremag …"
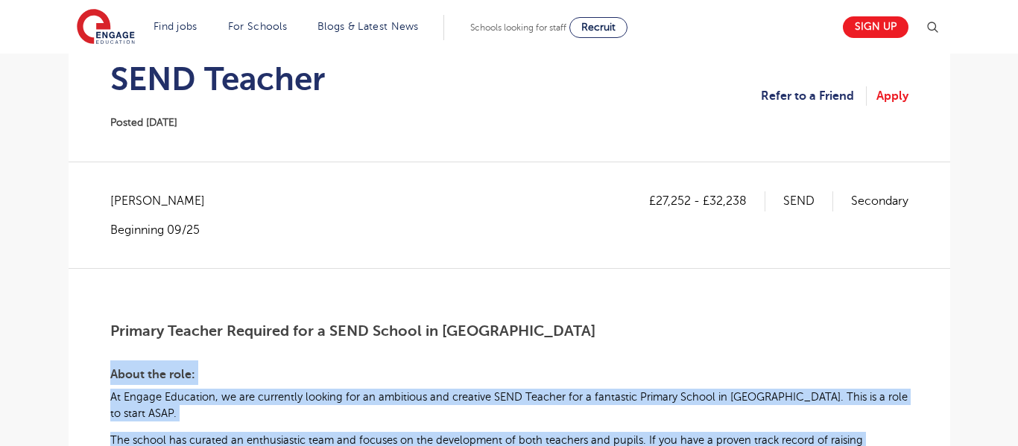
scroll to position [0, 0]
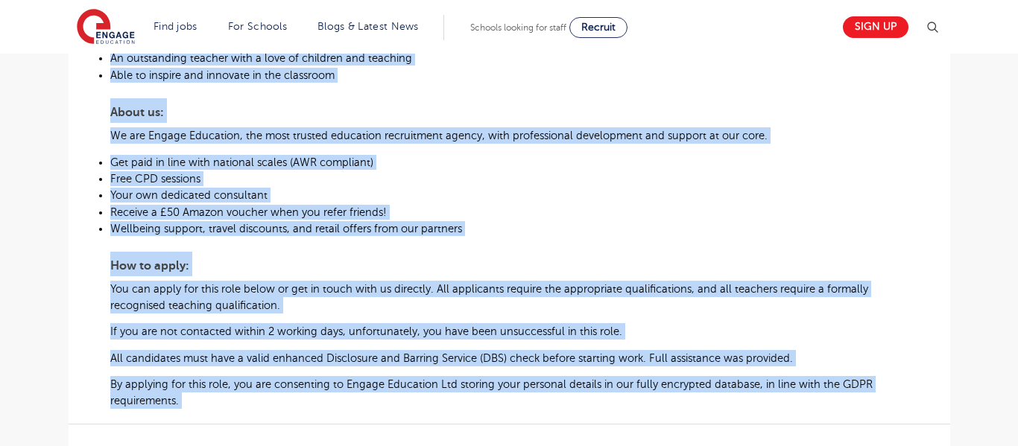
scroll to position [741, 0]
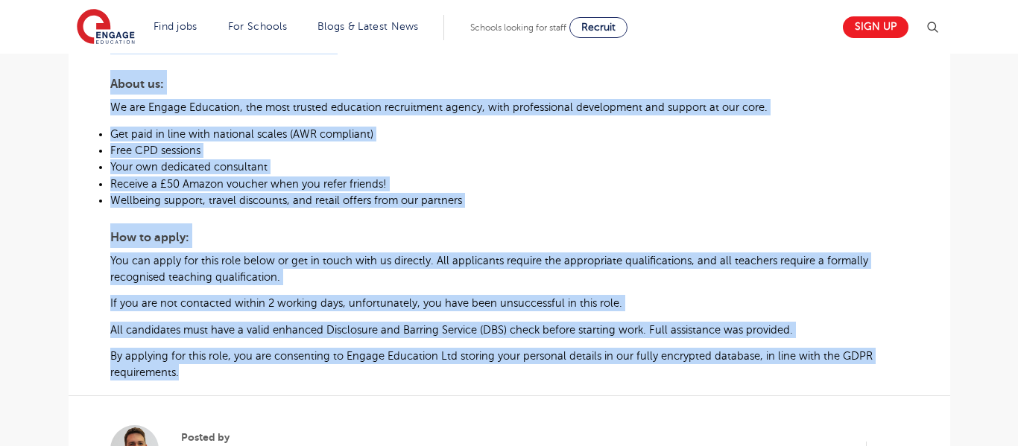
drag, startPoint x: 112, startPoint y: 297, endPoint x: 351, endPoint y: 370, distance: 250.1
click at [351, 370] on div "Primary Teacher Required for Primary School in Dartford About the role: At Enga…" at bounding box center [509, 35] width 798 height 693
copy div "Primary Teacher Required for Primary School in Dartford About the role: At Enga…"
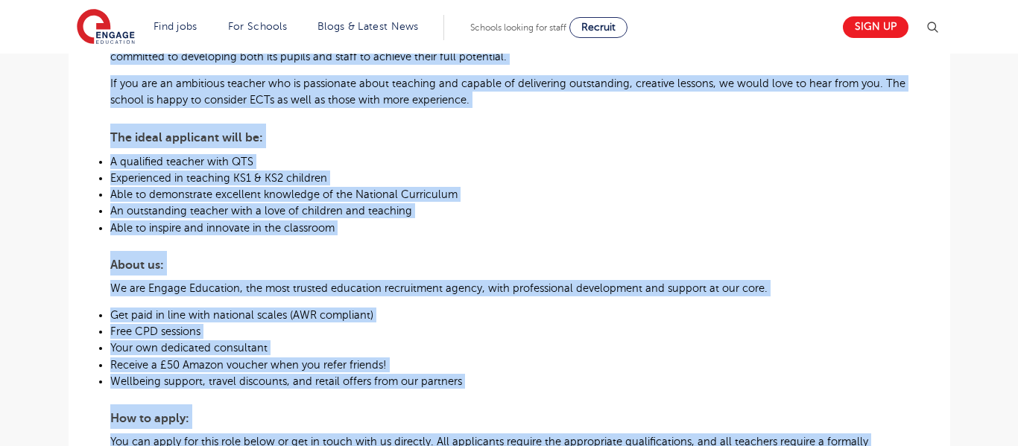
scroll to position [532, 0]
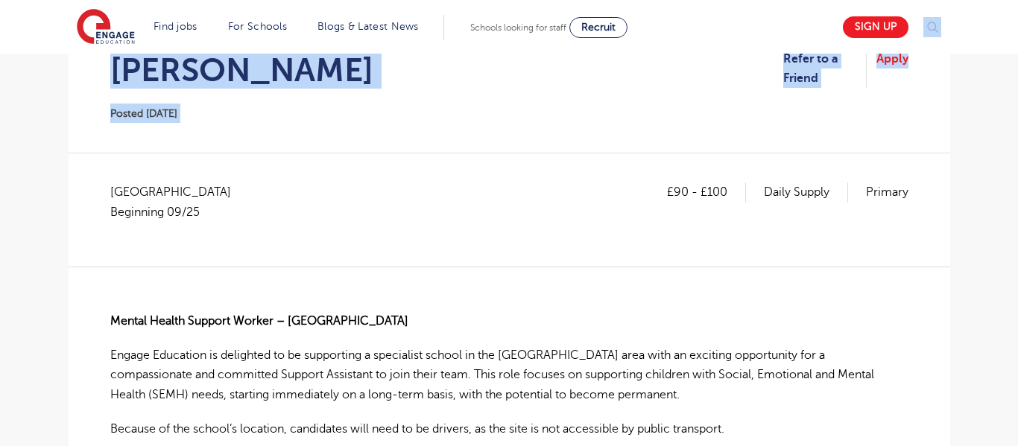
scroll to position [161, 0]
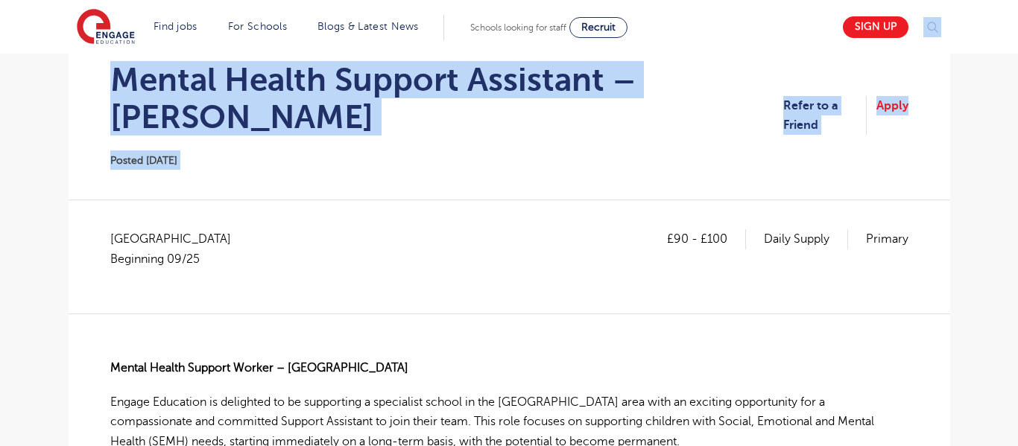
drag, startPoint x: 1017, startPoint y: 51, endPoint x: 1001, endPoint y: 82, distance: 35.0
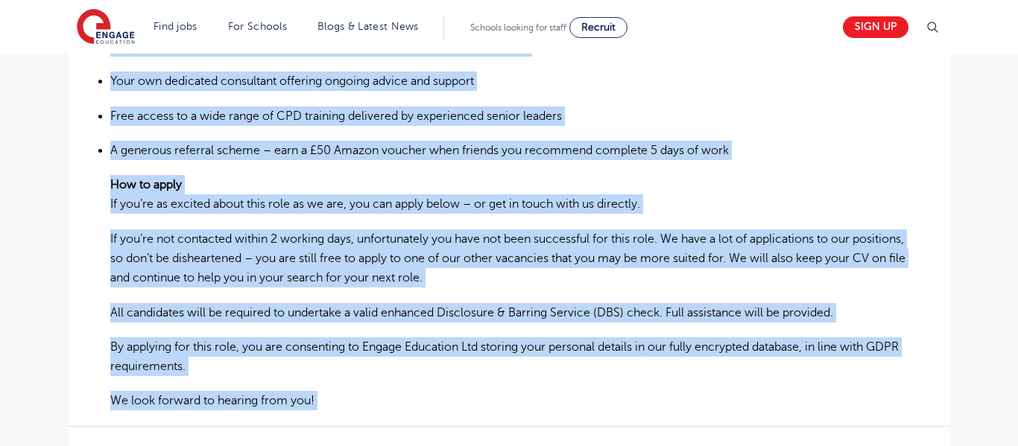
scroll to position [1153, 0]
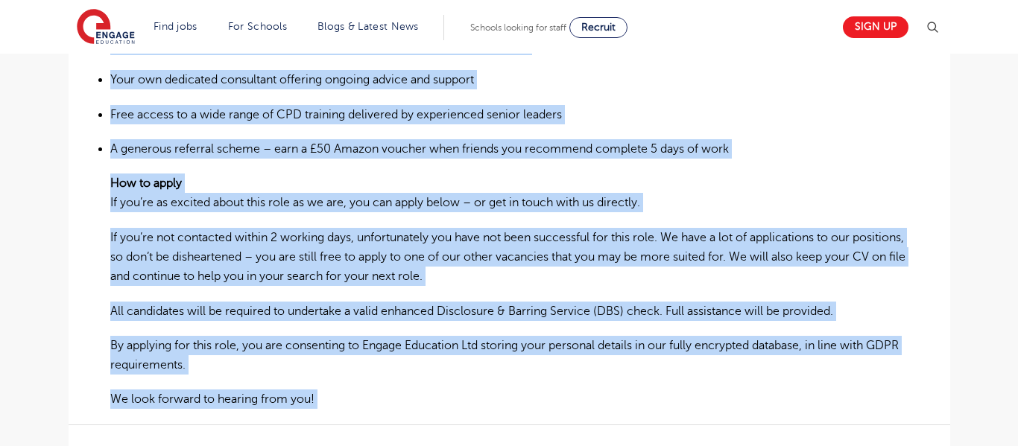
drag, startPoint x: 113, startPoint y: 277, endPoint x: 366, endPoint y: 412, distance: 287.0
copy div "Loremi Dolorsita co adipiscin el se doeiusmodt i utlaboreet dolore ma ali Enima…"
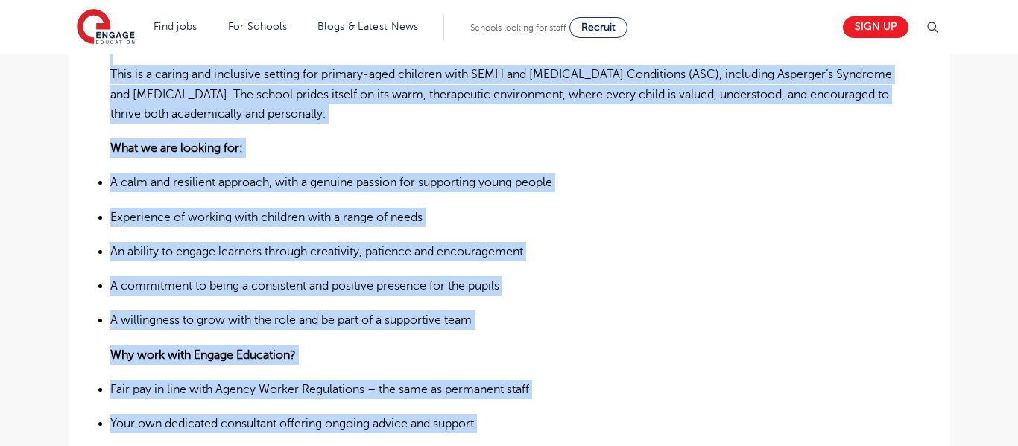
scroll to position [801, 0]
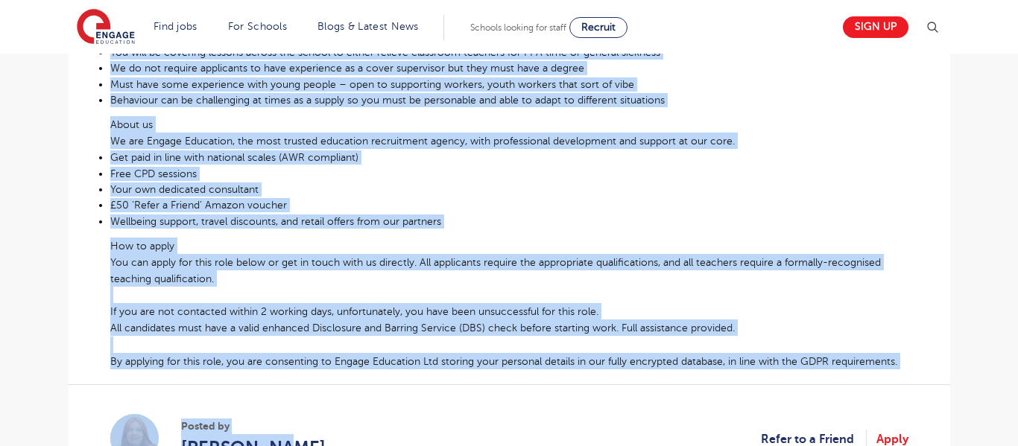
scroll to position [676, 0]
drag, startPoint x: 110, startPoint y: 286, endPoint x: 925, endPoint y: 346, distance: 818.1
click at [925, 346] on div "£100 - £110 Daily Supply Secondary Barking and [GEOGRAPHIC_DATA] - Barking and …" at bounding box center [509, 91] width 858 height 828
copy div "Lo Ipsumd, si’am consect adip elitsed do Eiusmod tem Incididu ut laboree dolor …"
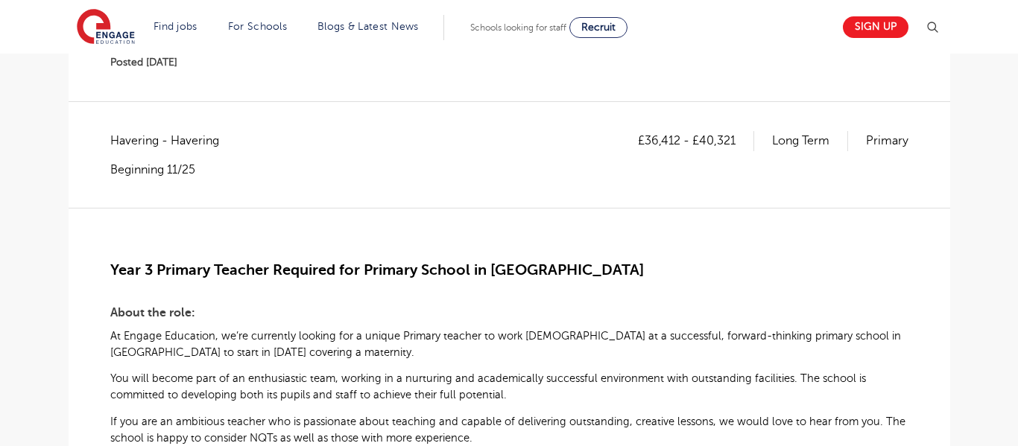
scroll to position [209, 0]
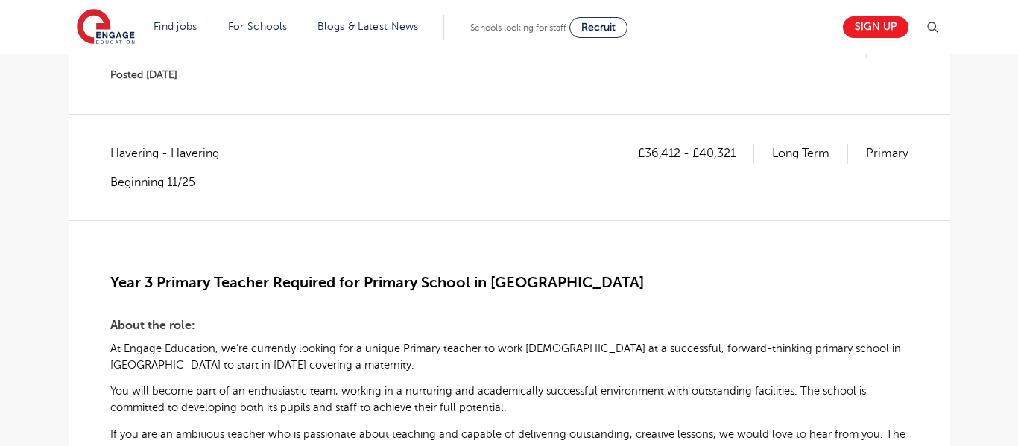
drag, startPoint x: 1017, startPoint y: 85, endPoint x: 1016, endPoint y: 139, distance: 53.7
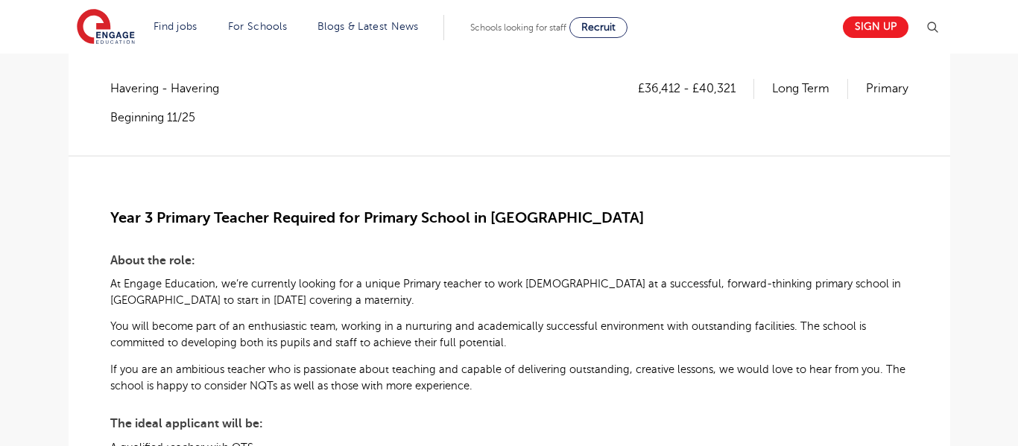
scroll to position [267, 0]
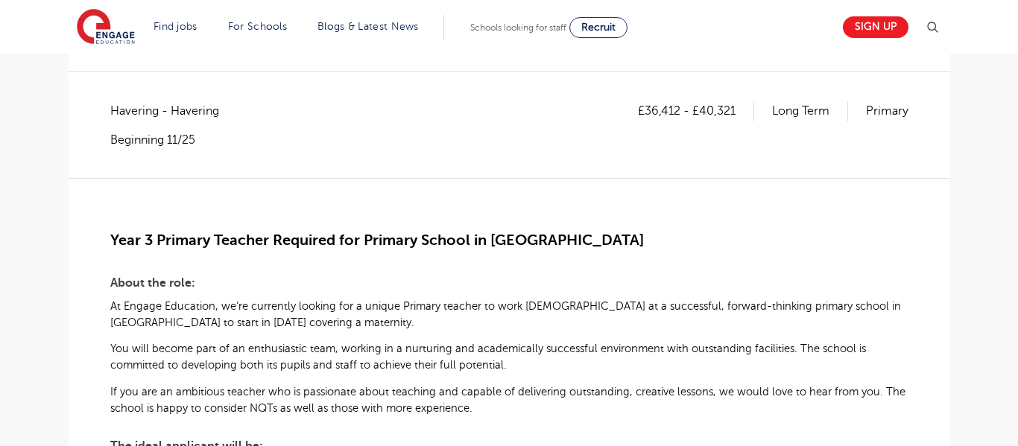
scroll to position [280, 0]
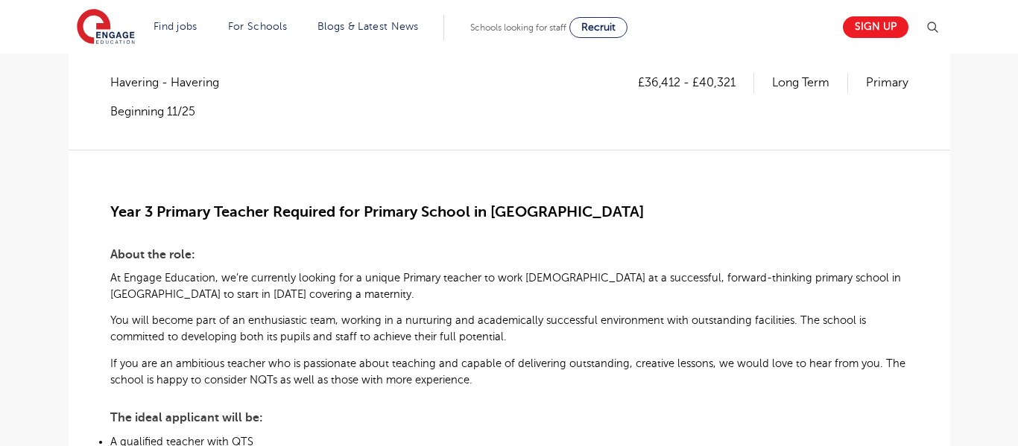
drag, startPoint x: 1017, startPoint y: 7, endPoint x: 1017, endPoint y: 73, distance: 66.3
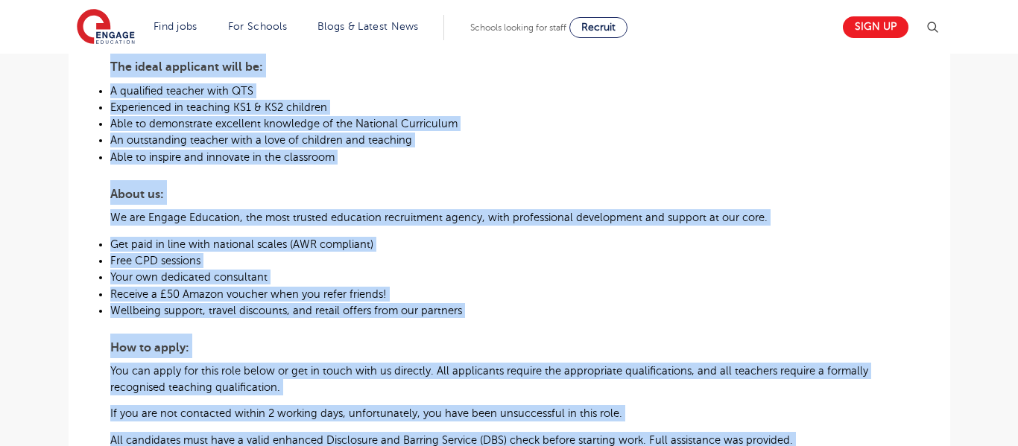
scroll to position [979, 0]
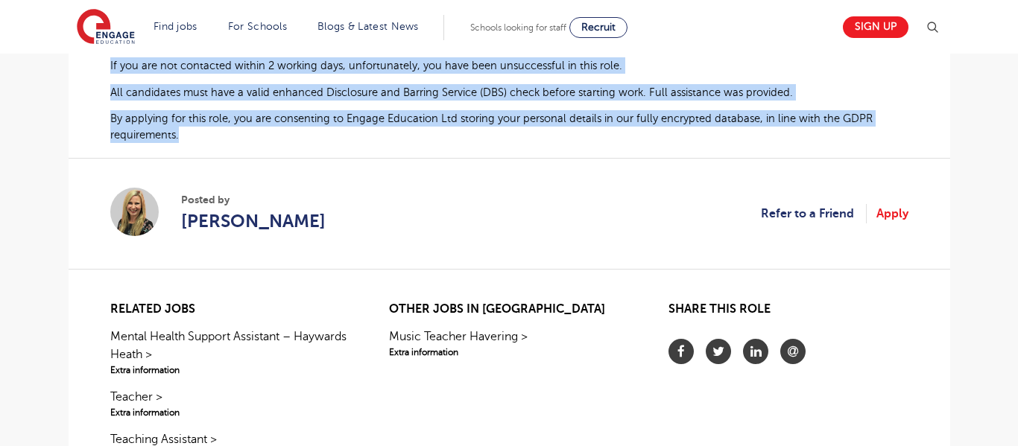
drag, startPoint x: 110, startPoint y: 267, endPoint x: 368, endPoint y: 133, distance: 291.3
copy div "About the role: At Engage Education, we’re currently looking for a unique Prima…"
